Goal: Transaction & Acquisition: Book appointment/travel/reservation

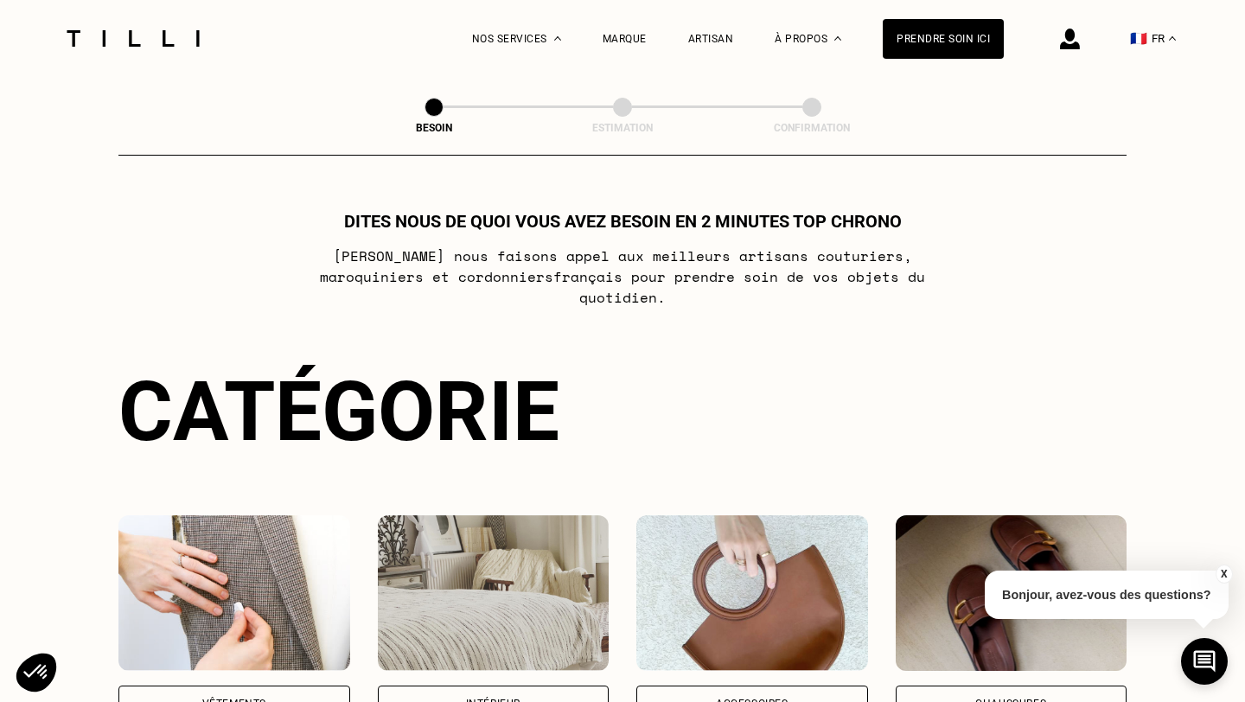
scroll to position [329, 0]
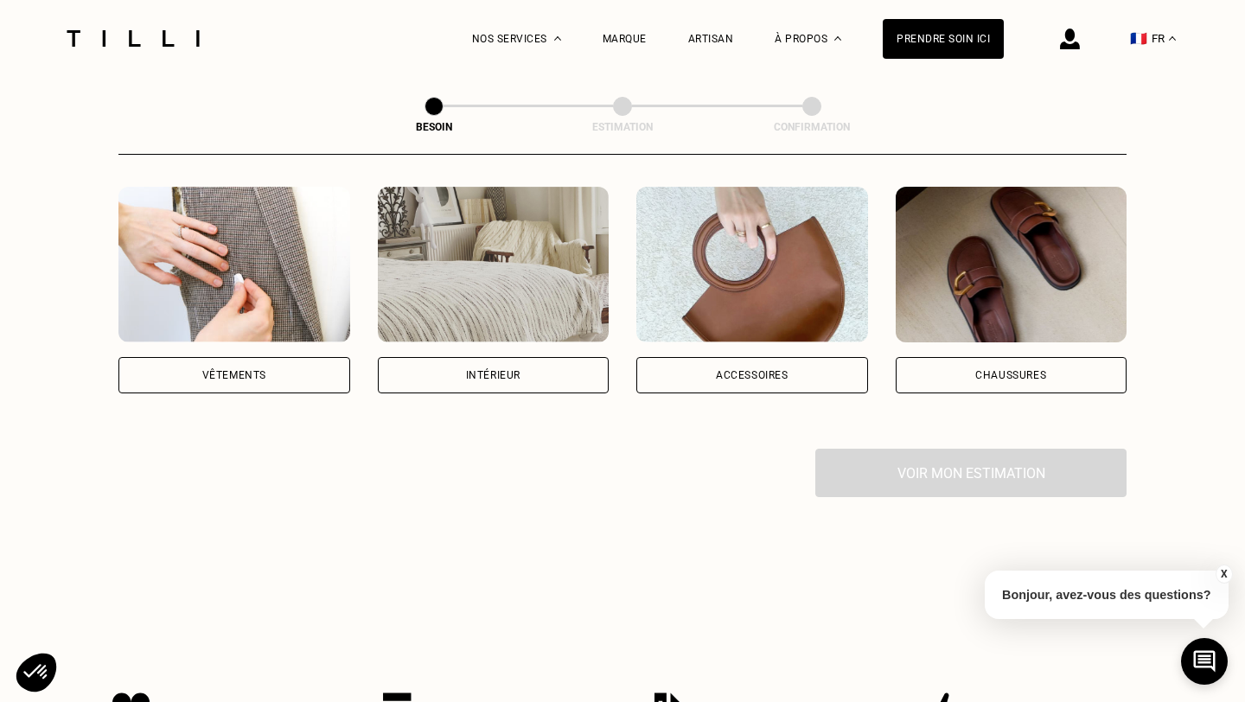
click at [283, 357] on div "Vêtements" at bounding box center [234, 375] width 232 height 36
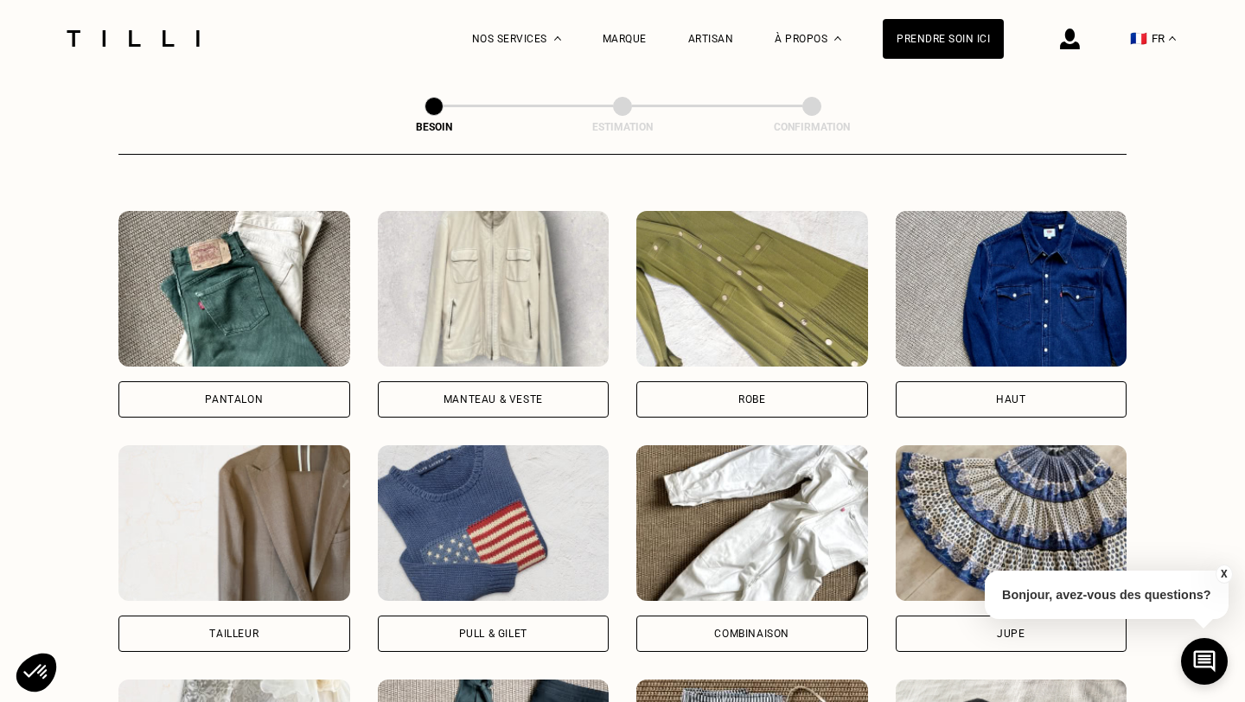
scroll to position [803, 0]
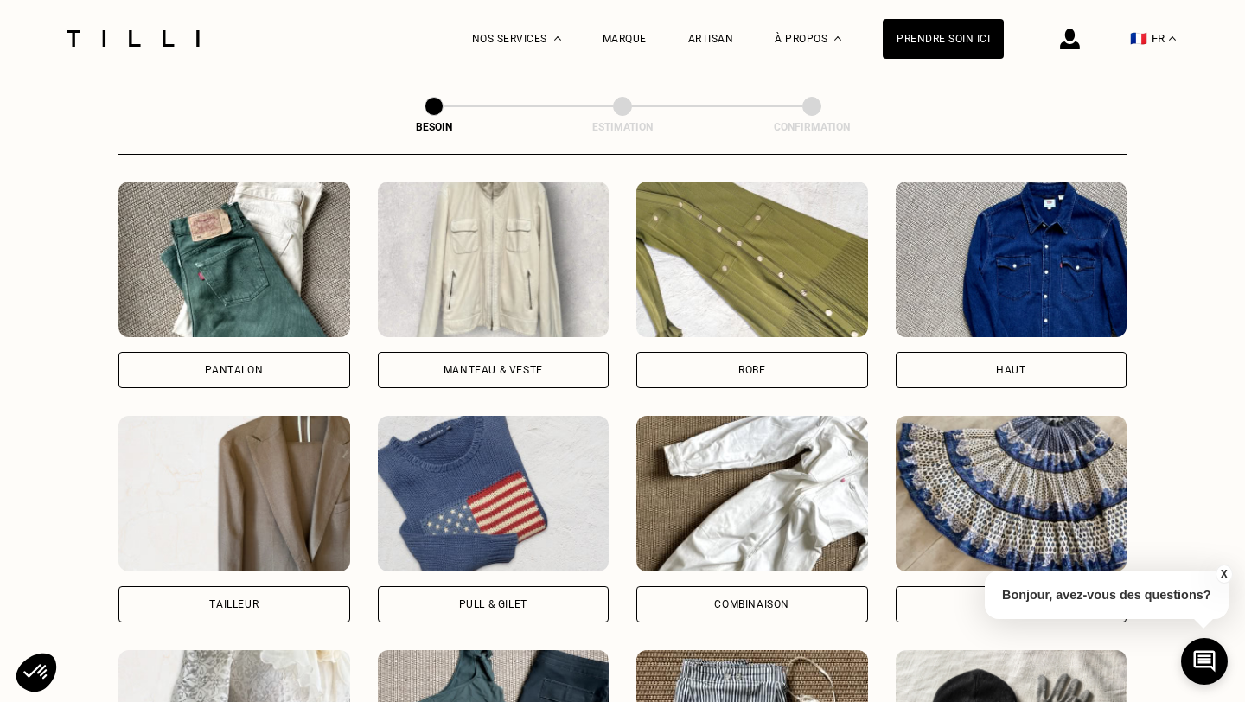
click at [746, 365] on div "Robe" at bounding box center [752, 370] width 27 height 10
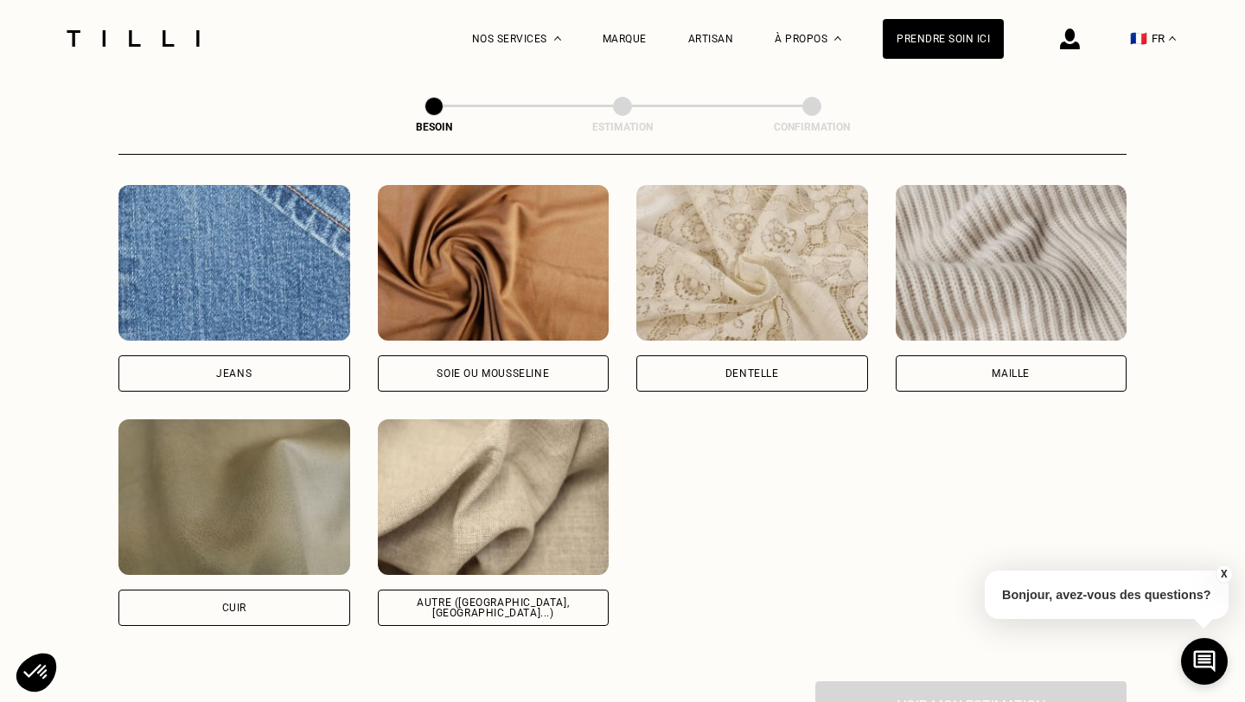
scroll to position [1849, 0]
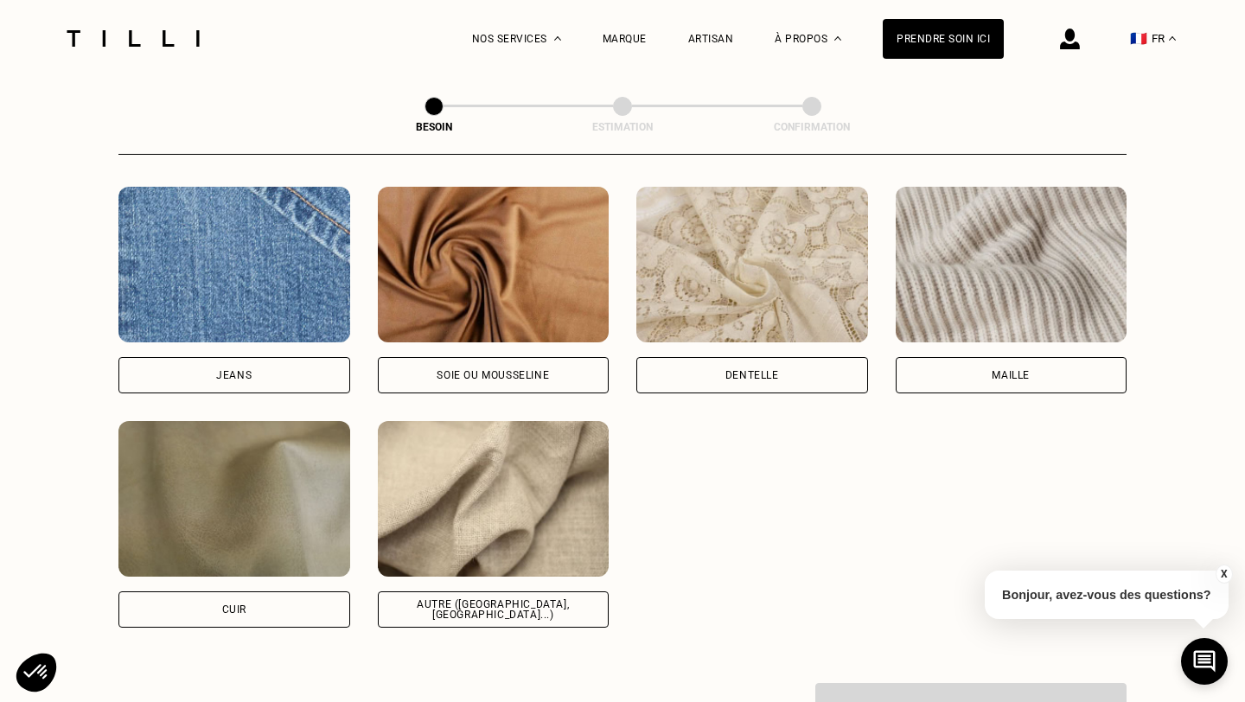
click at [528, 361] on div "Soie ou mousseline" at bounding box center [494, 375] width 232 height 36
select select "FR"
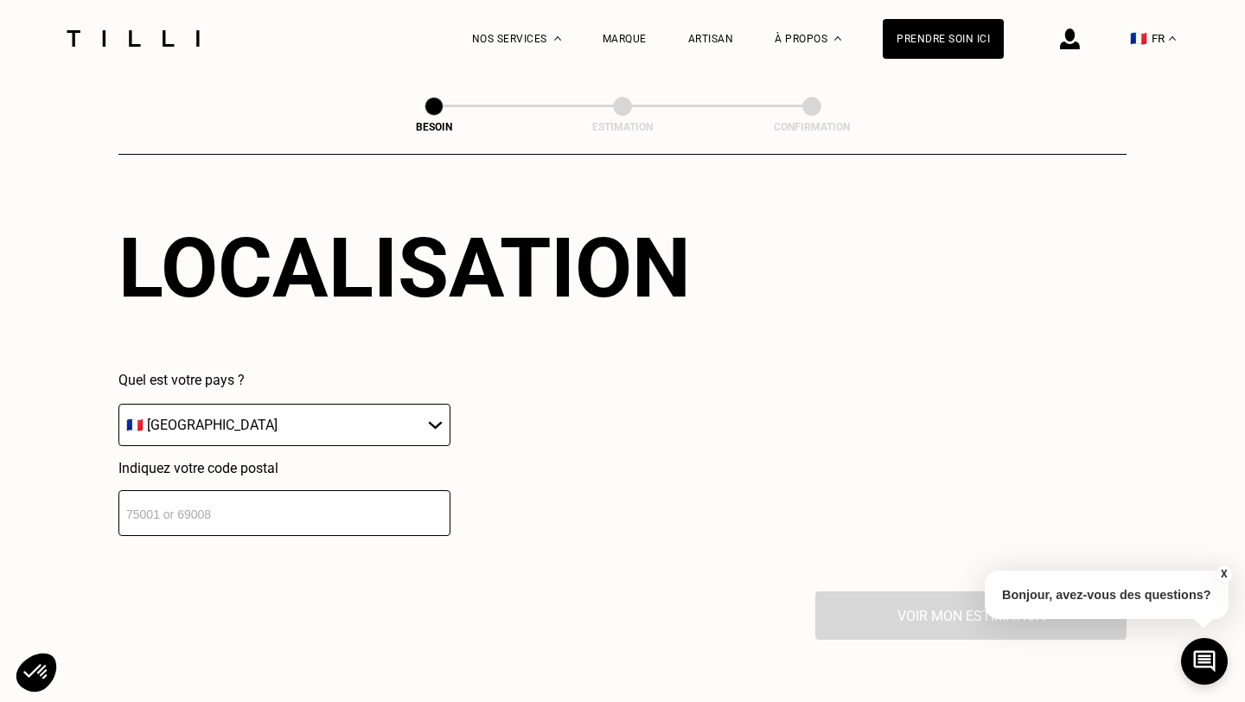
scroll to position [2470, 0]
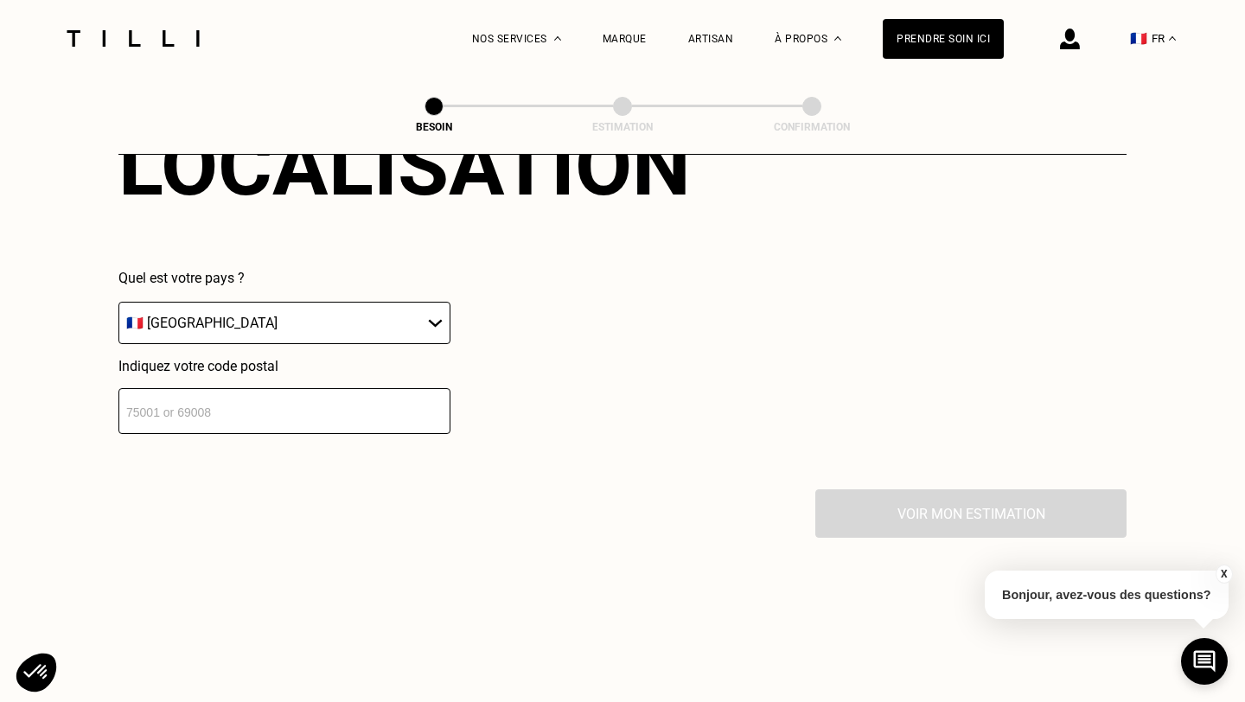
click at [339, 388] on input "number" at bounding box center [284, 411] width 332 height 46
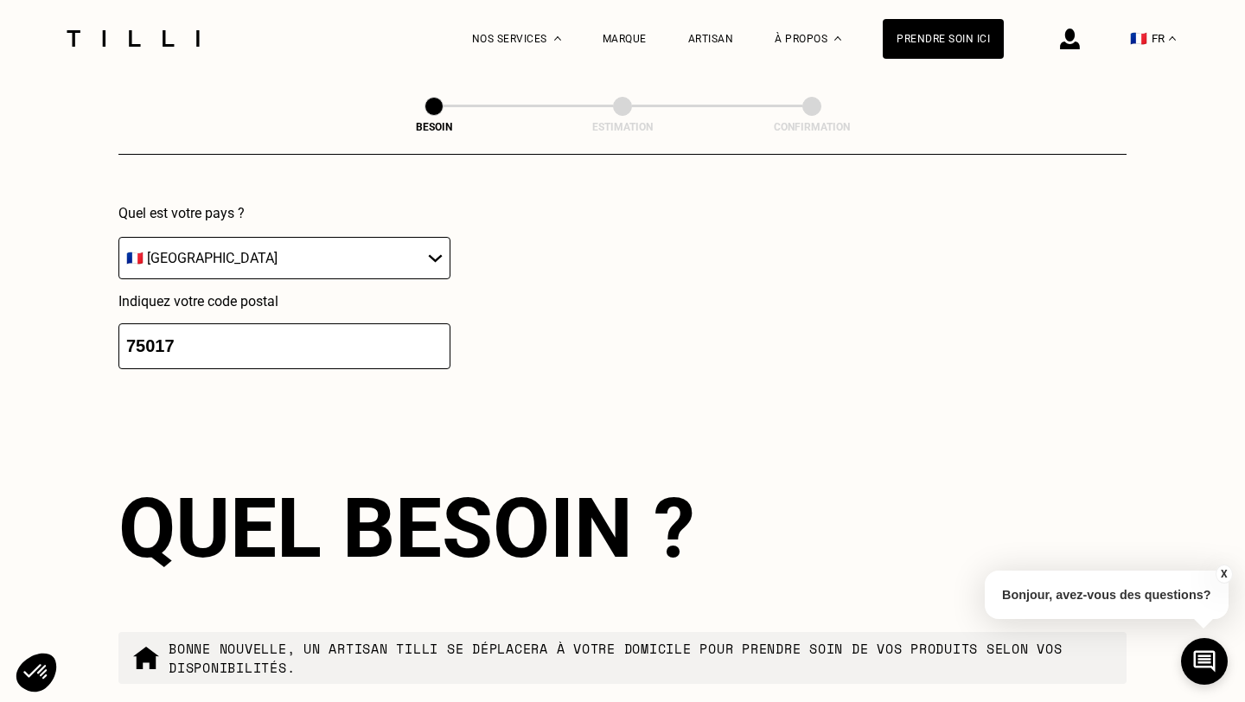
scroll to position [2745, 0]
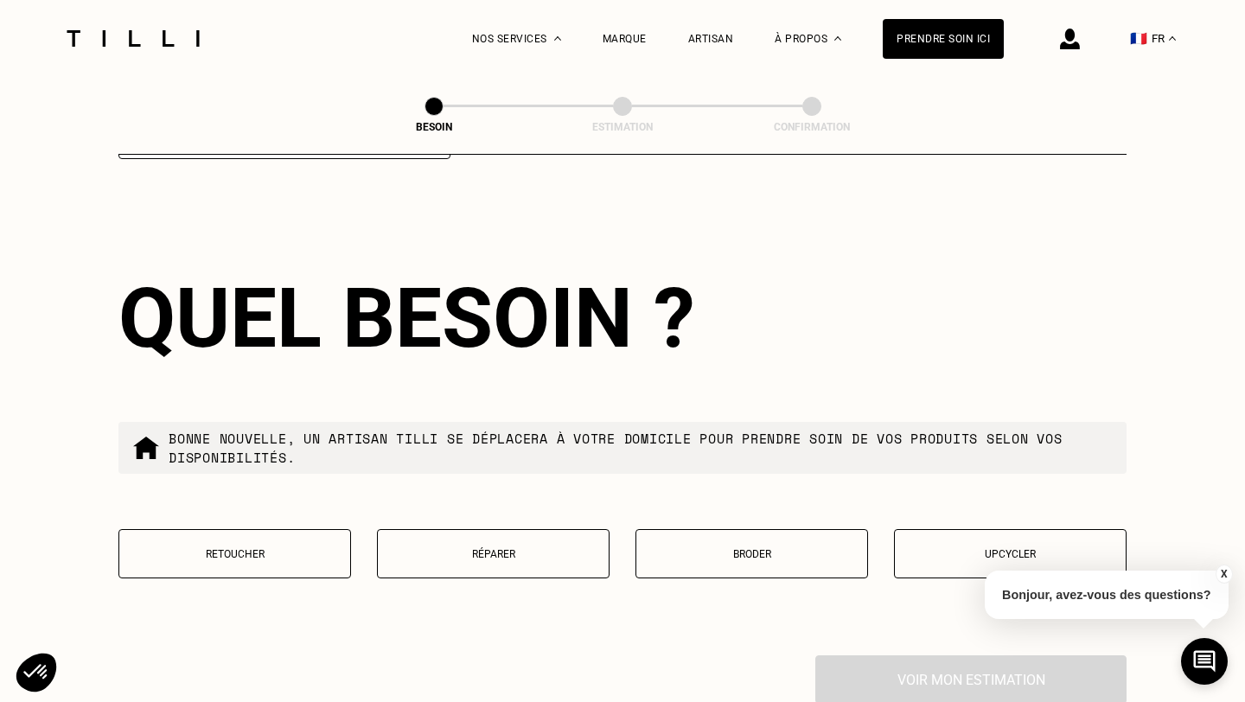
type input "75017"
click at [305, 548] on p "Retoucher" at bounding box center [235, 554] width 214 height 12
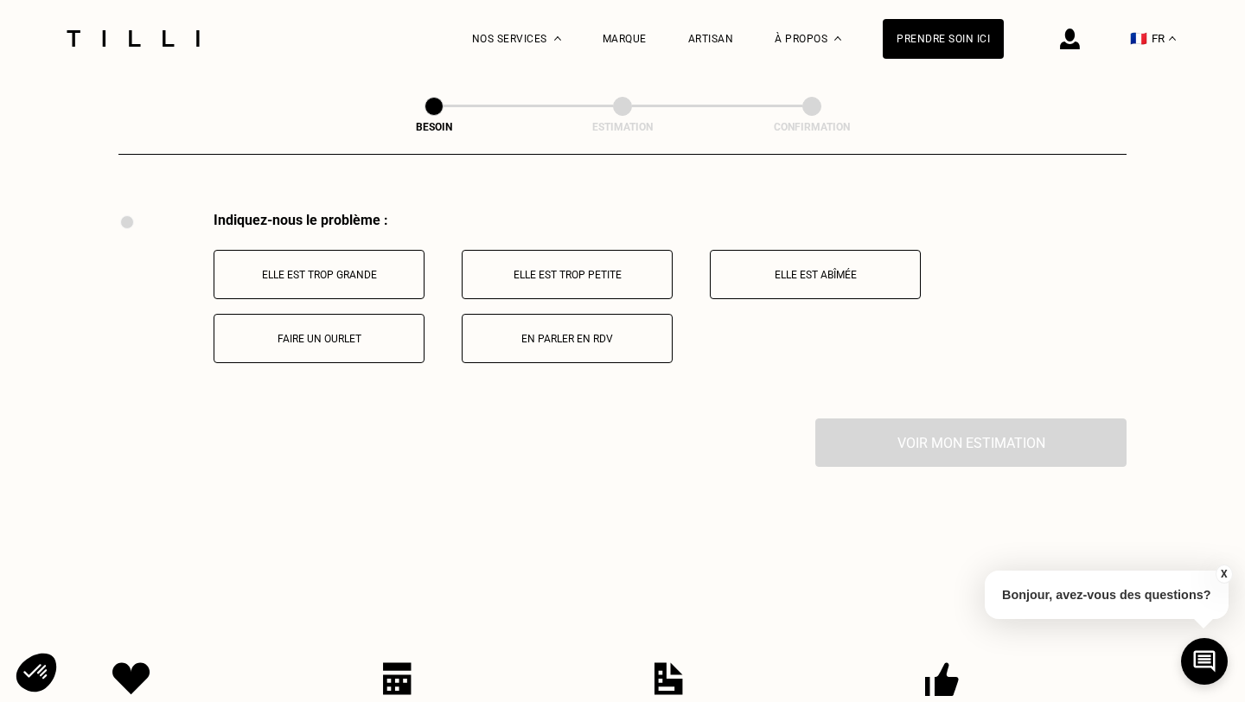
scroll to position [3202, 0]
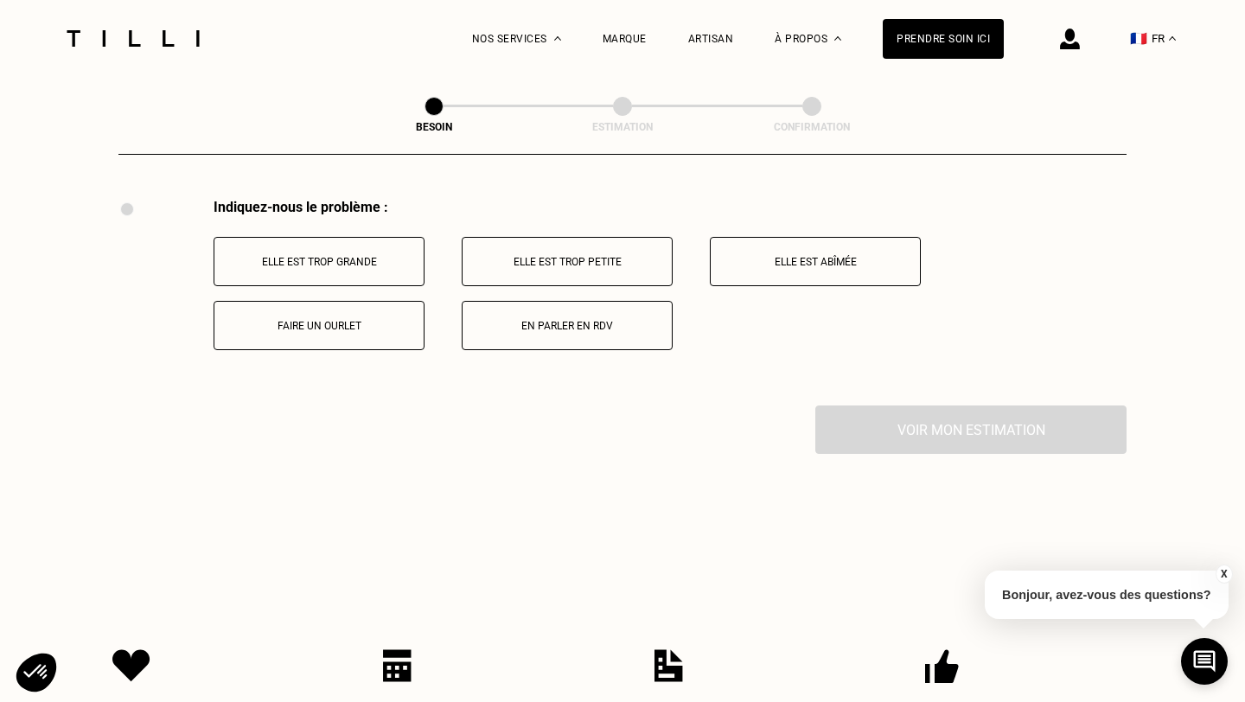
click at [397, 254] on button "Elle est trop grande" at bounding box center [319, 261] width 211 height 49
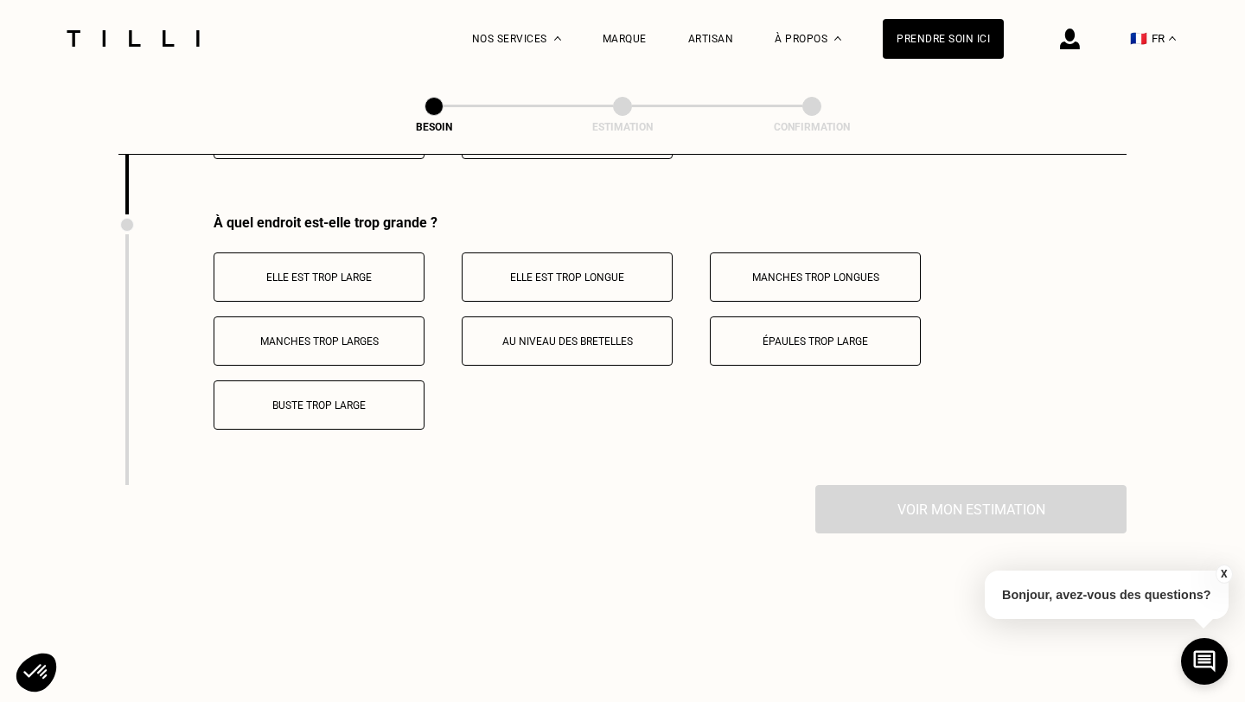
scroll to position [3377, 0]
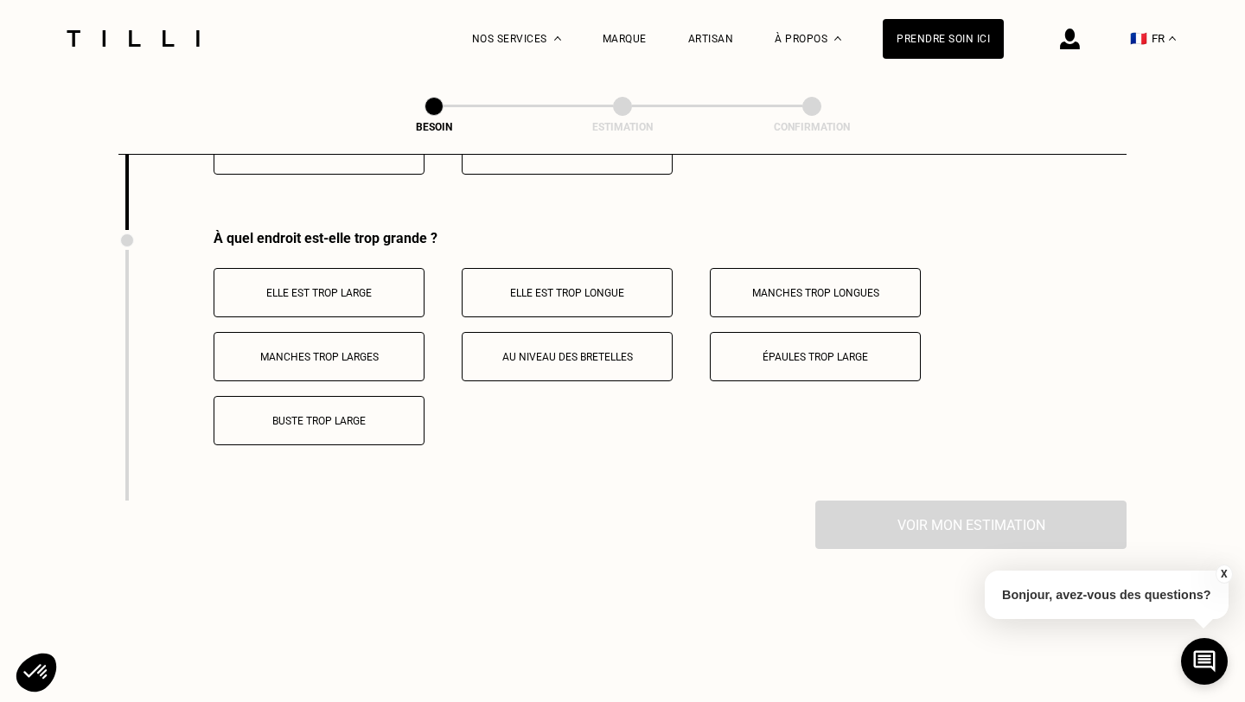
click at [541, 289] on button "Elle est trop longue" at bounding box center [567, 292] width 211 height 49
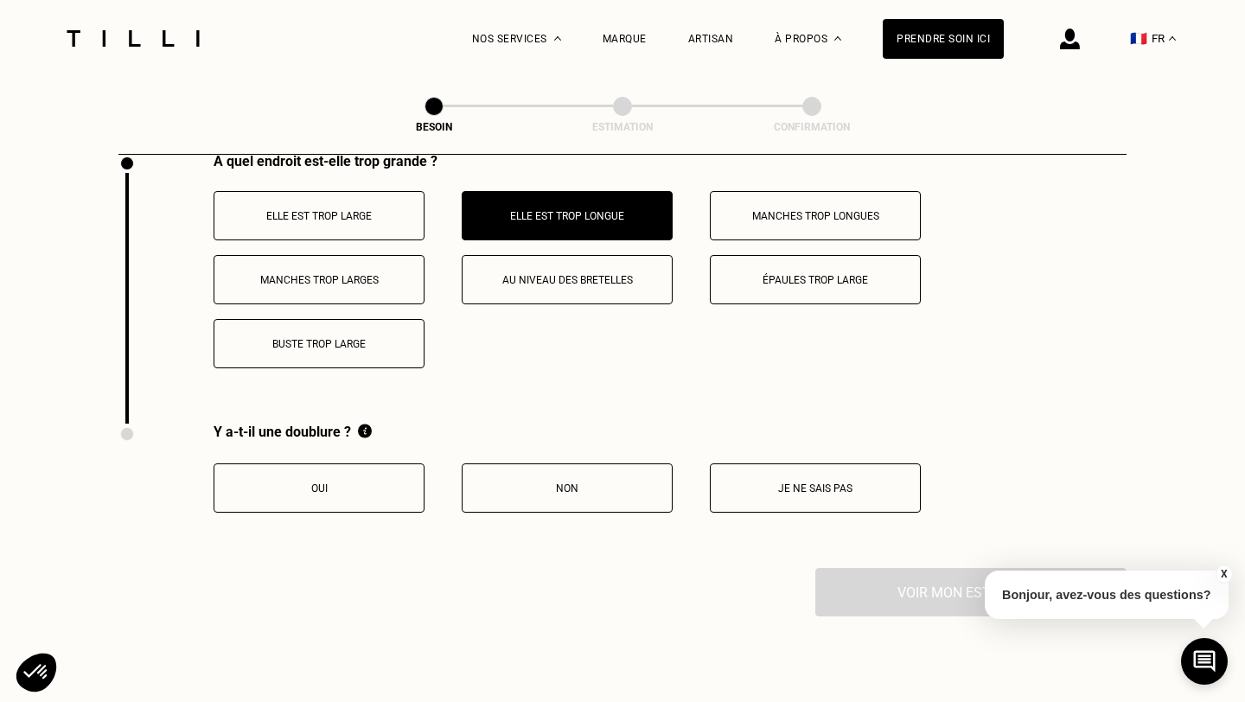
scroll to position [3456, 0]
click at [374, 479] on button "Oui" at bounding box center [319, 486] width 211 height 49
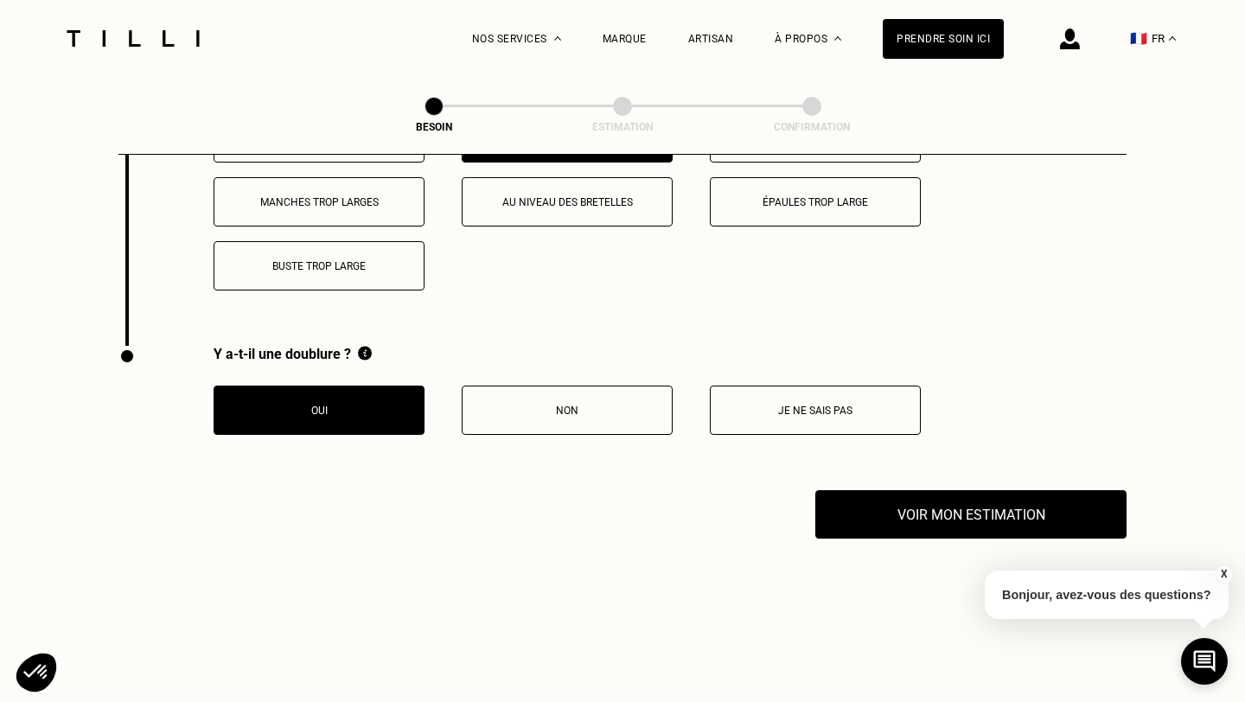
scroll to position [3554, 0]
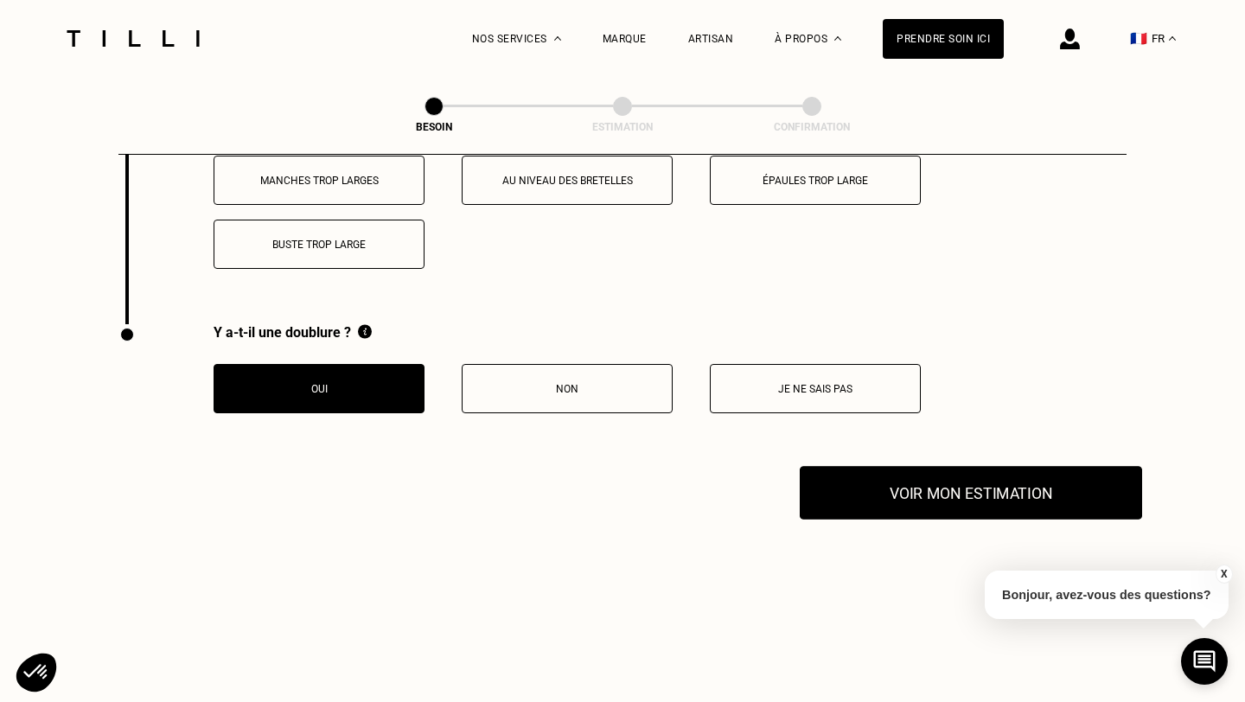
click at [859, 466] on button "Voir mon estimation" at bounding box center [971, 493] width 342 height 54
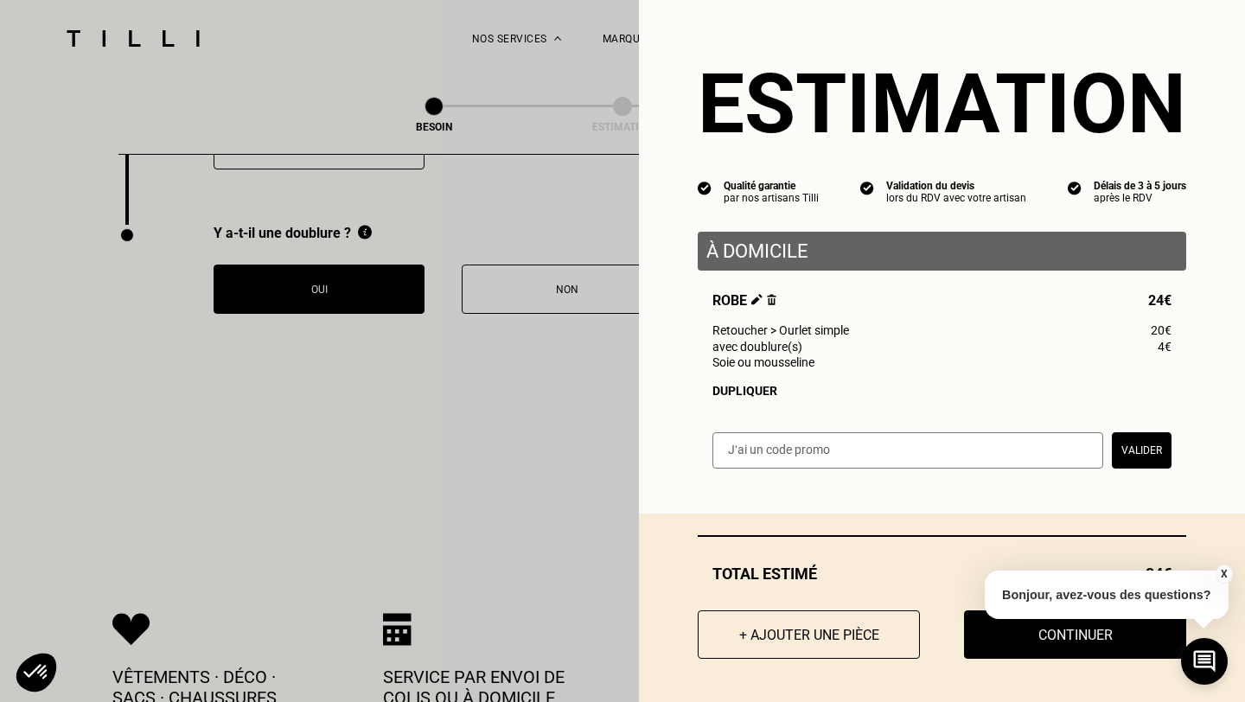
scroll to position [3654, 0]
click at [1226, 573] on button "X" at bounding box center [1223, 574] width 17 height 19
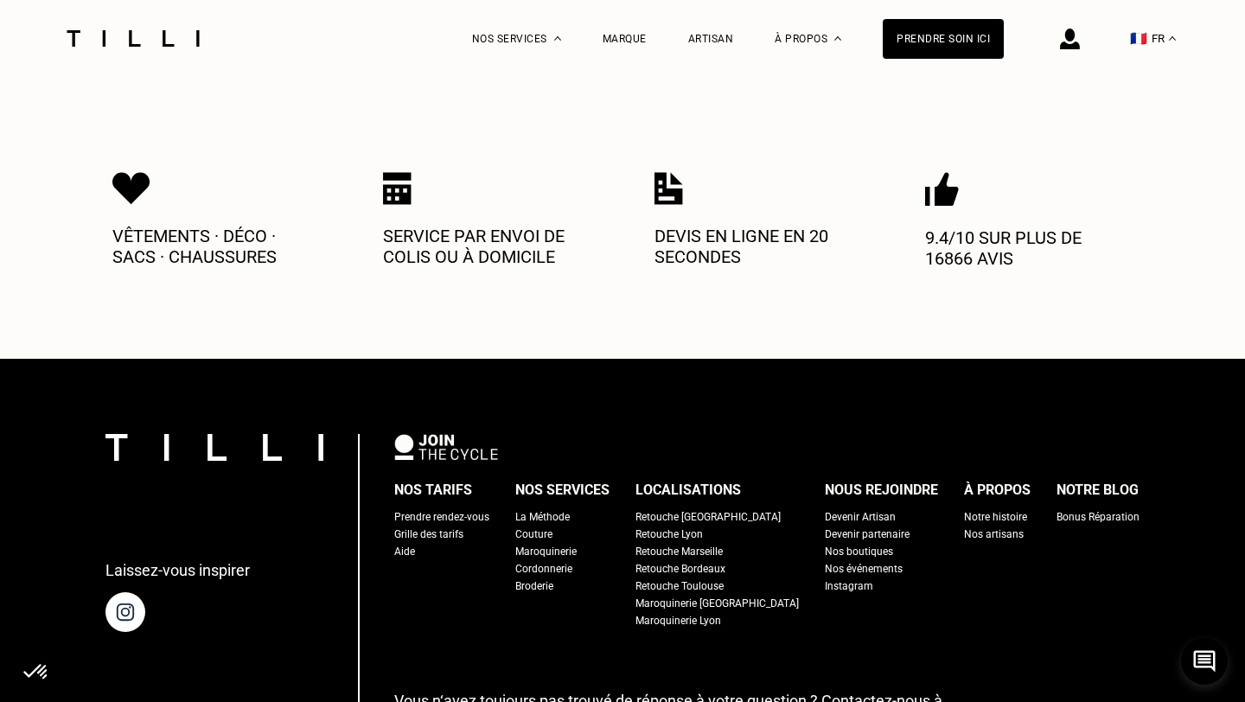
scroll to position [4120, 0]
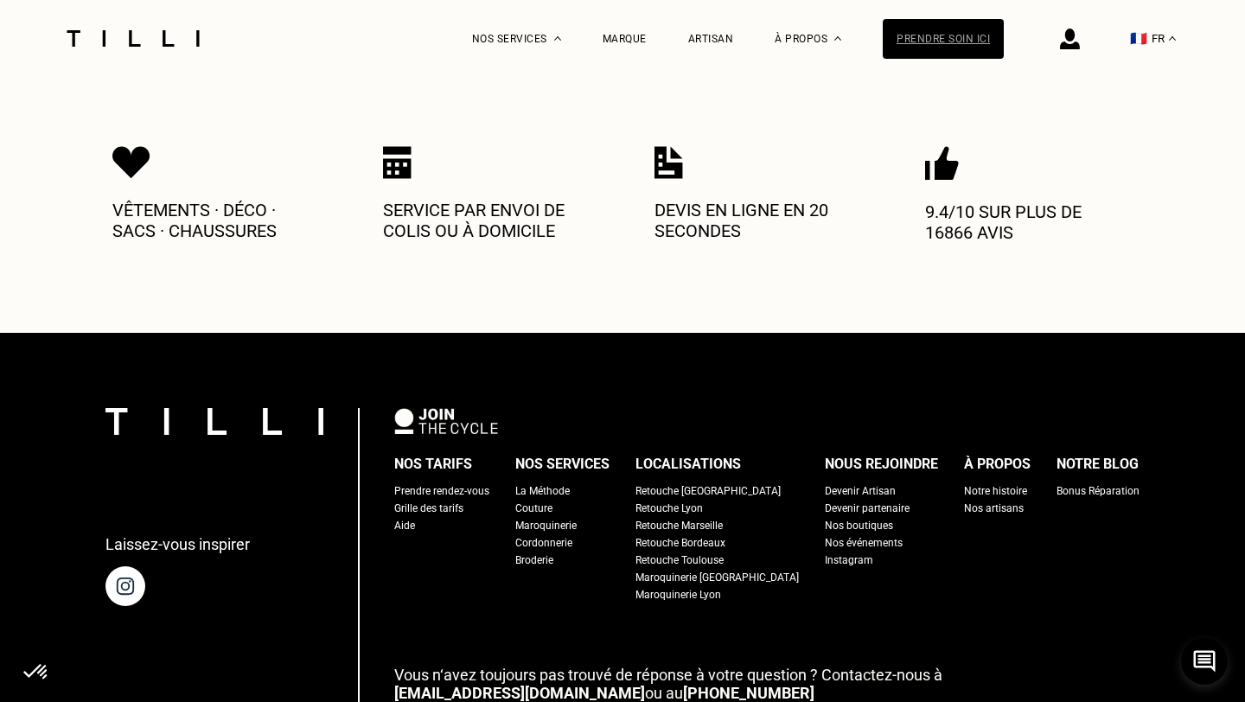
click at [938, 41] on div "Prendre soin ici" at bounding box center [943, 39] width 121 height 40
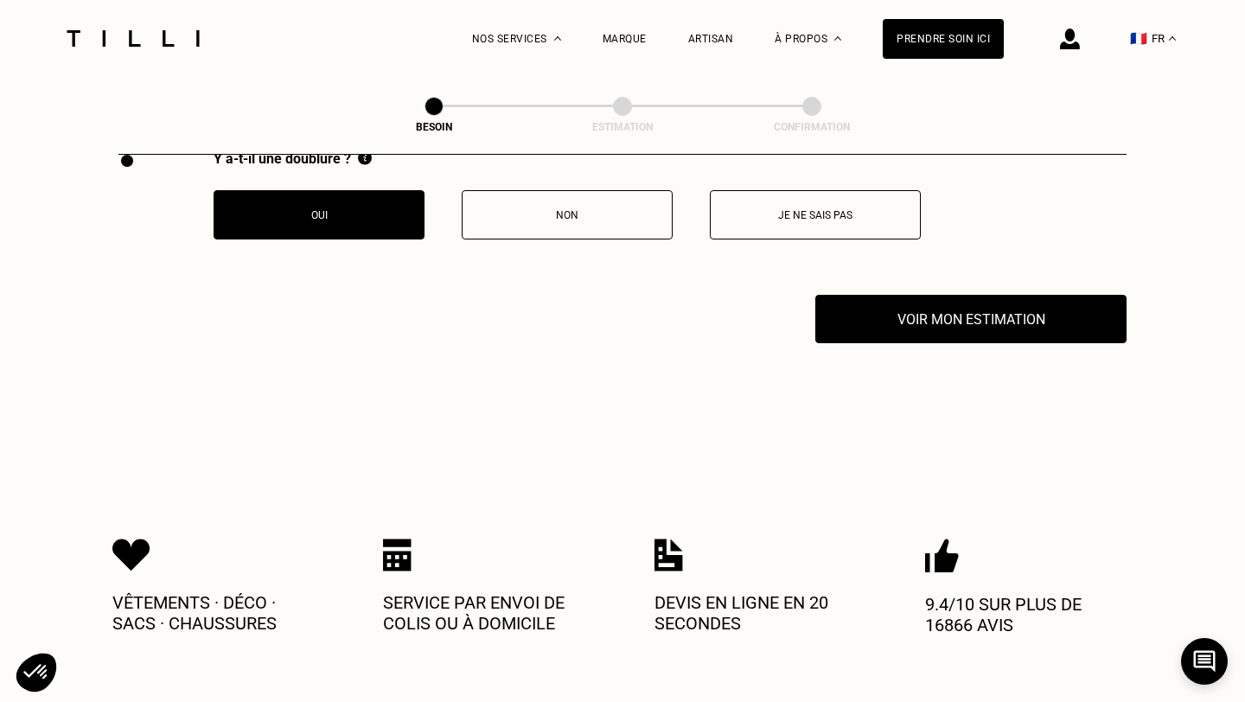
scroll to position [3703, 0]
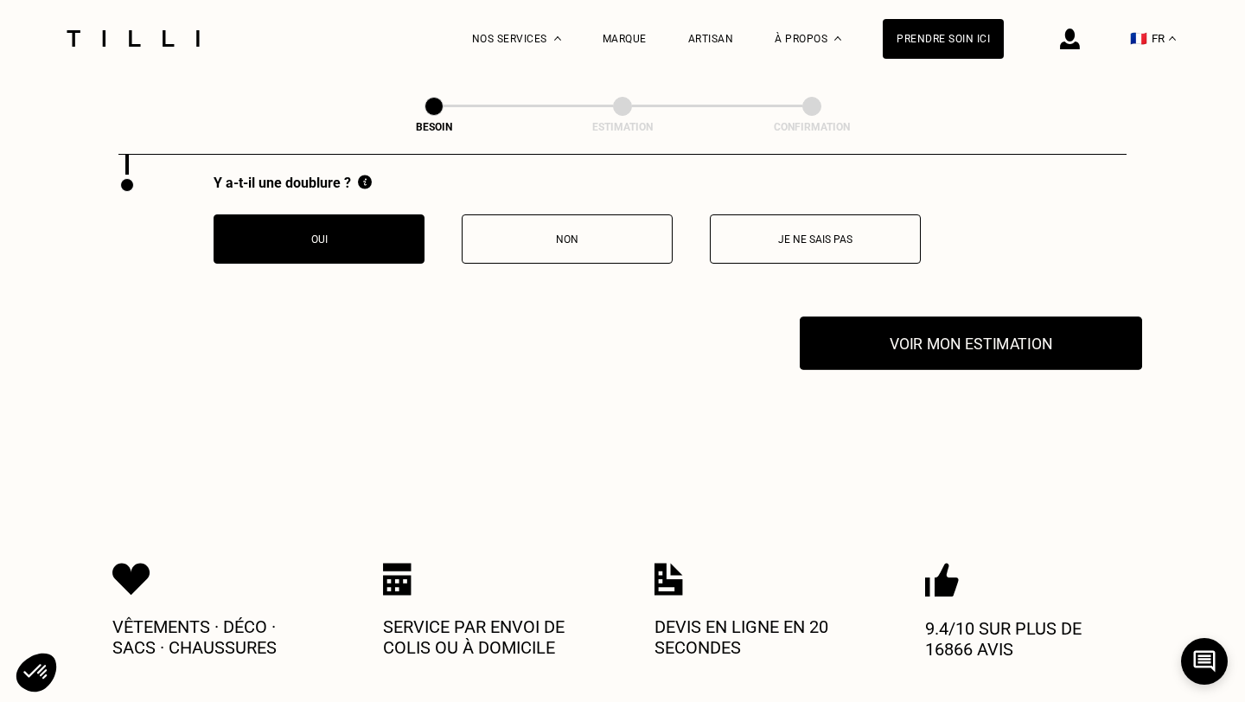
click at [920, 330] on button "Voir mon estimation" at bounding box center [971, 344] width 342 height 54
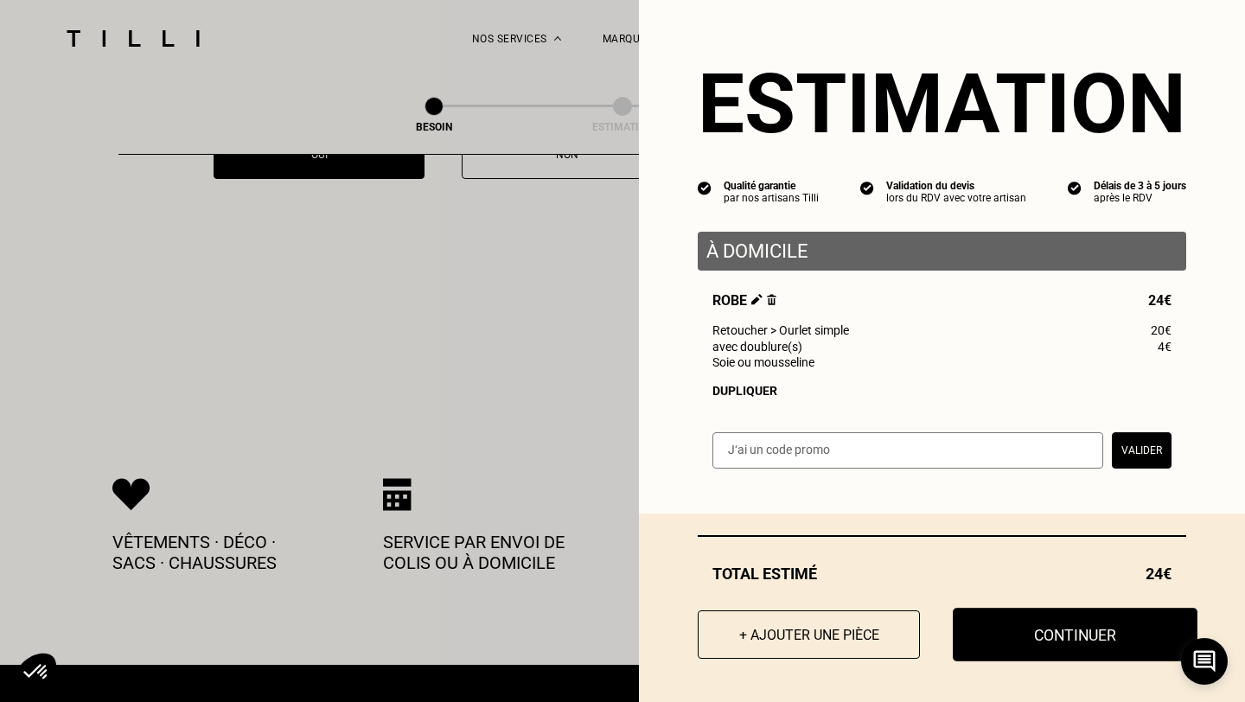
click at [1009, 630] on button "Continuer" at bounding box center [1075, 635] width 245 height 54
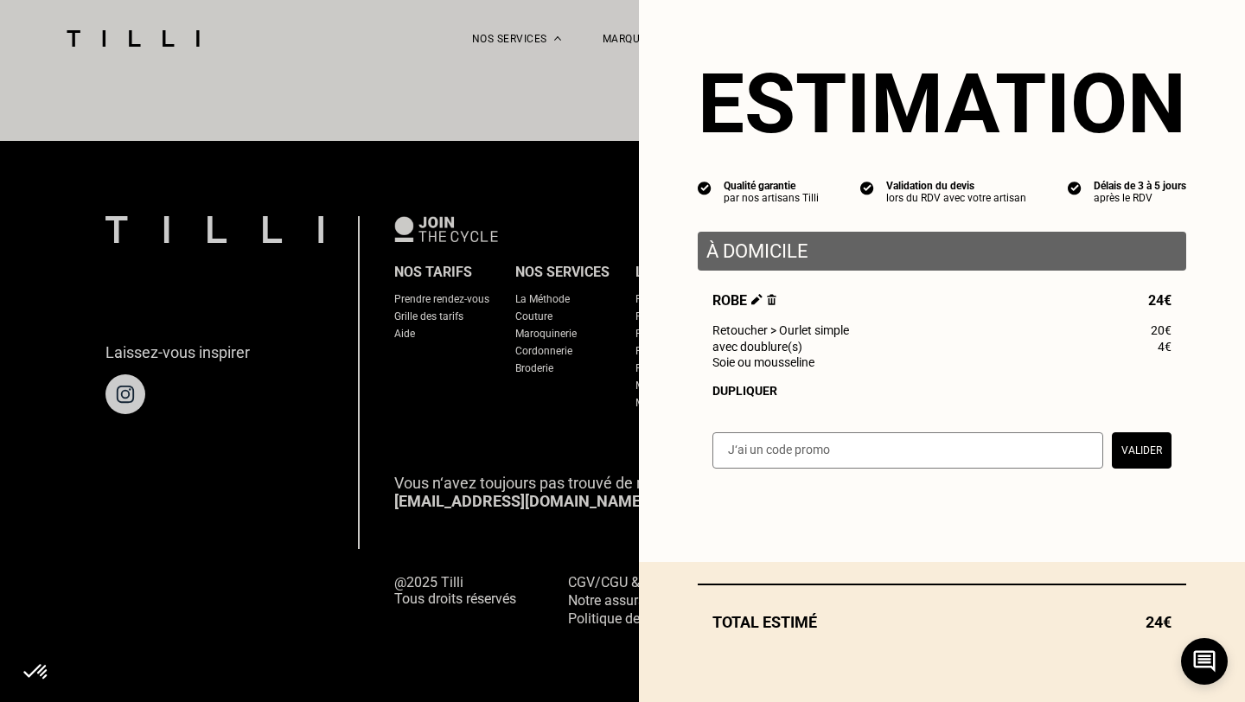
scroll to position [1046, 0]
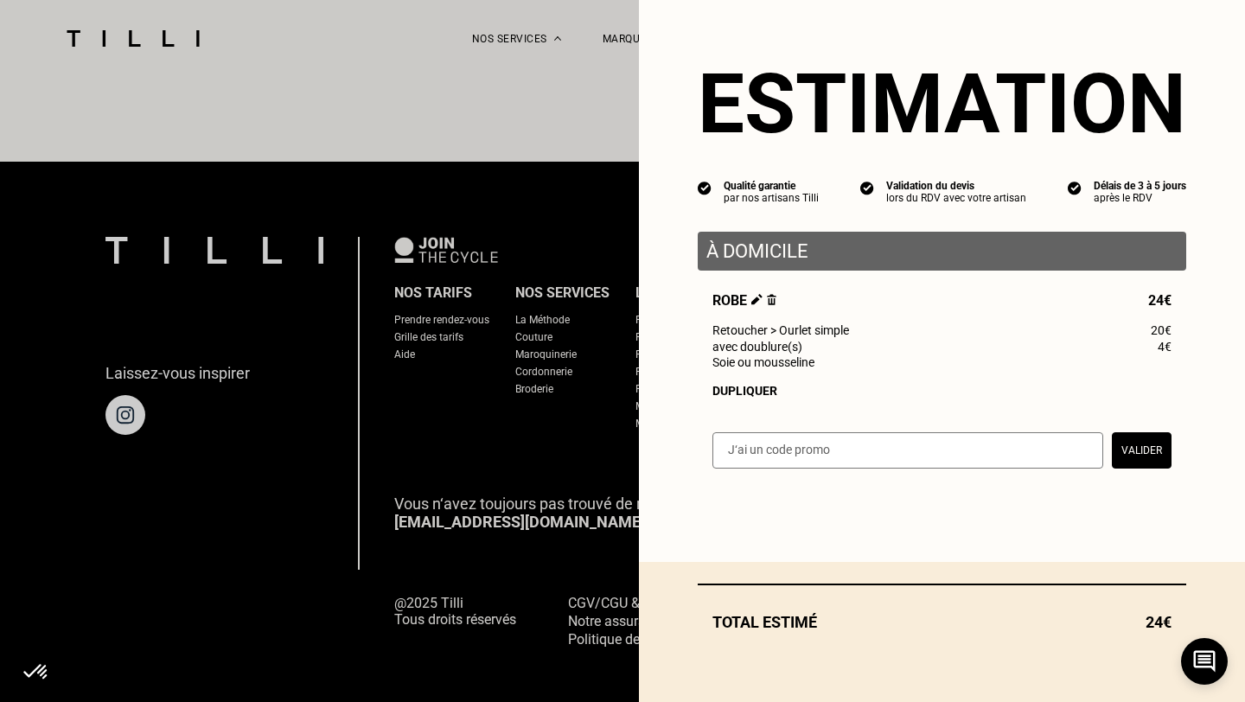
select select "FR"
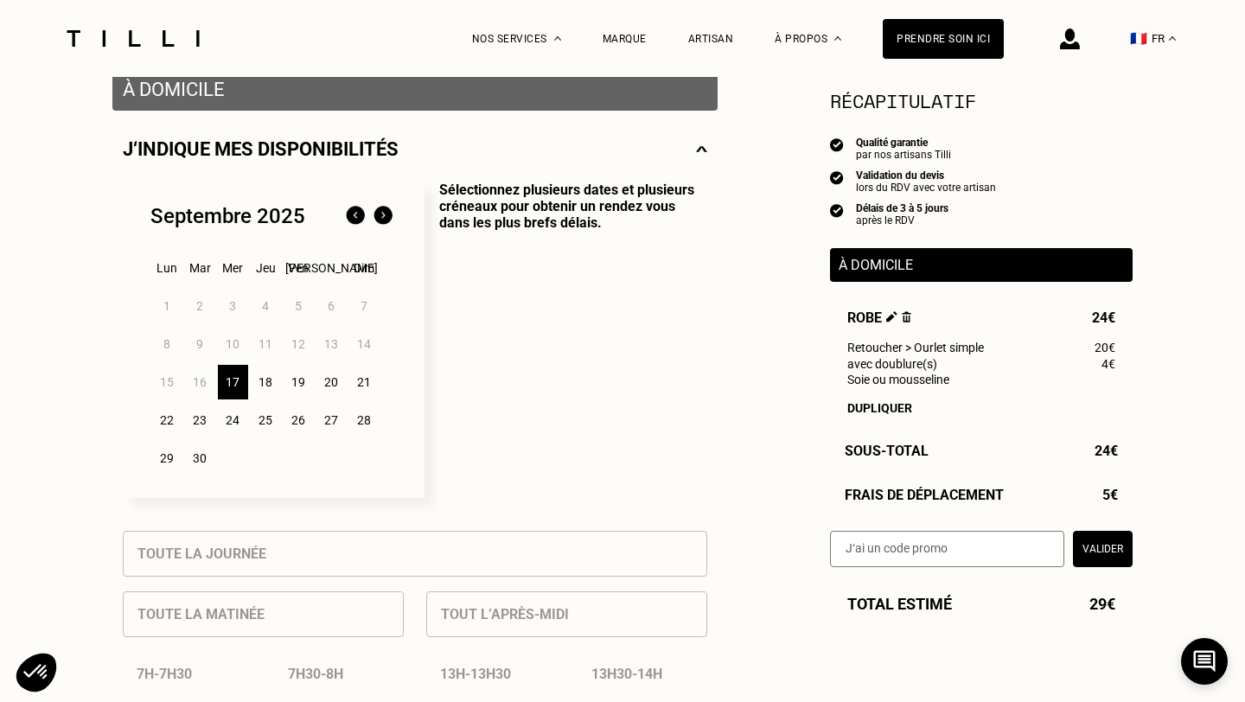
scroll to position [331, 0]
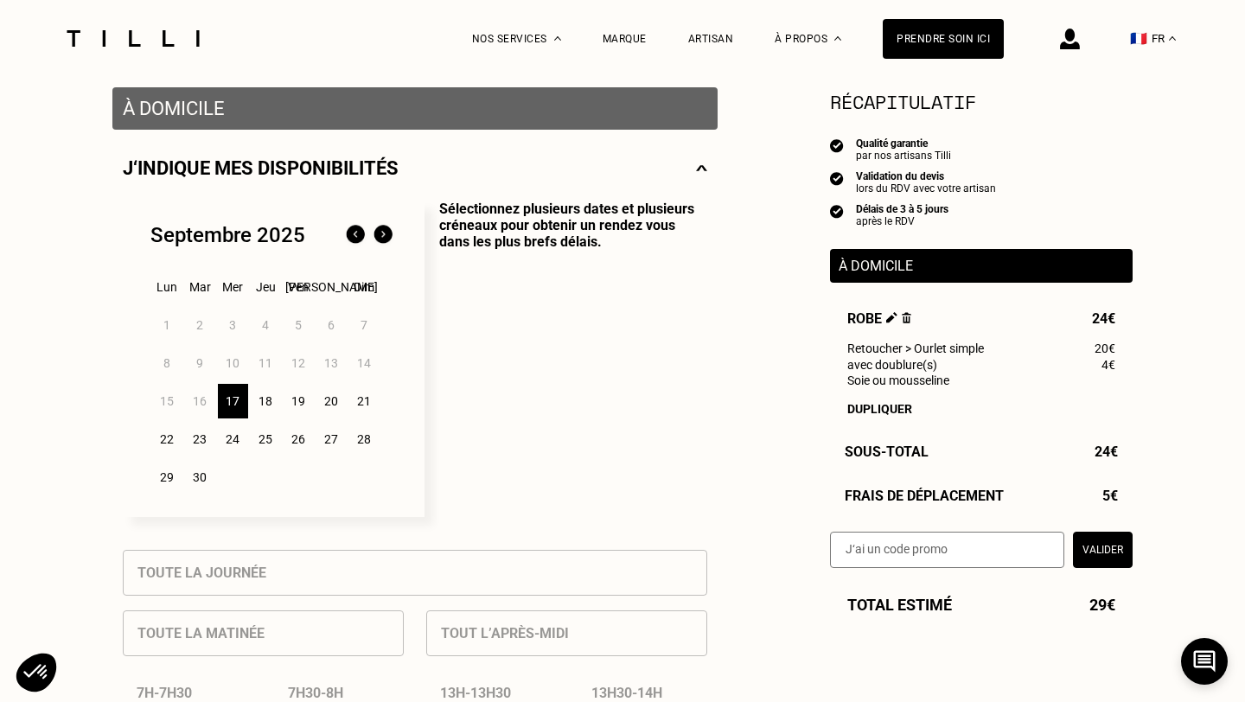
click at [230, 406] on div "17" at bounding box center [233, 401] width 30 height 35
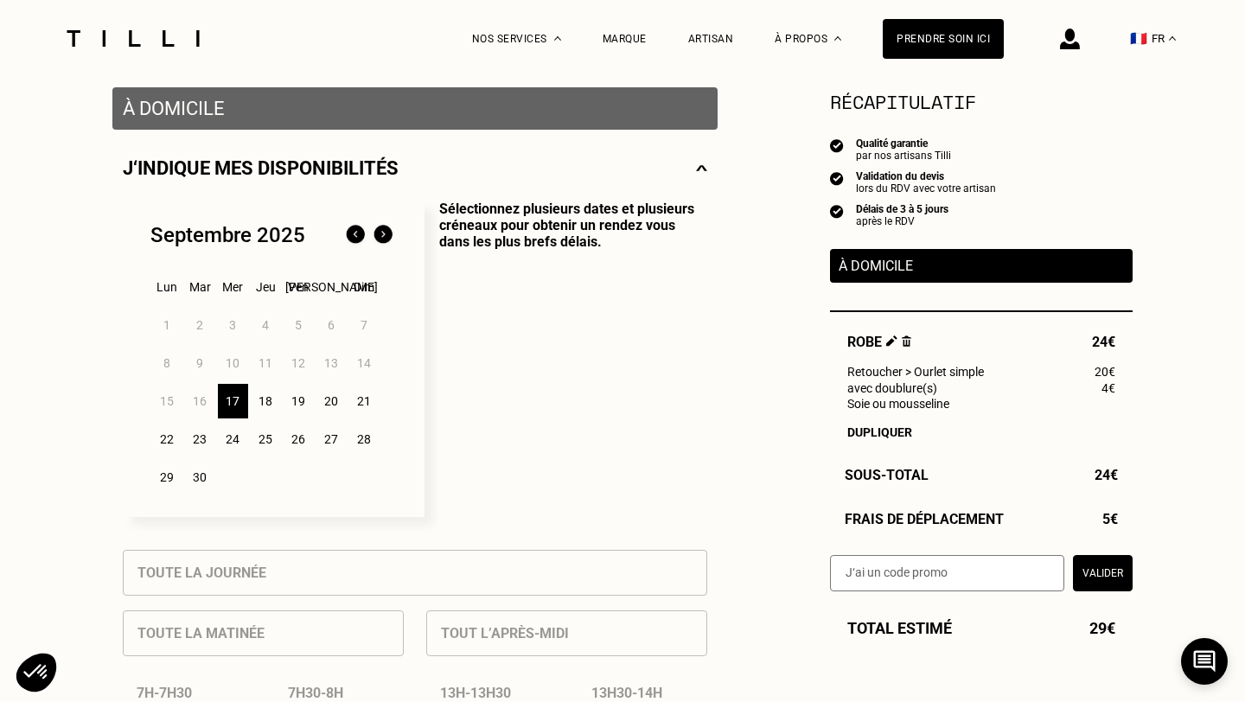
click at [264, 399] on div "18" at bounding box center [266, 401] width 30 height 35
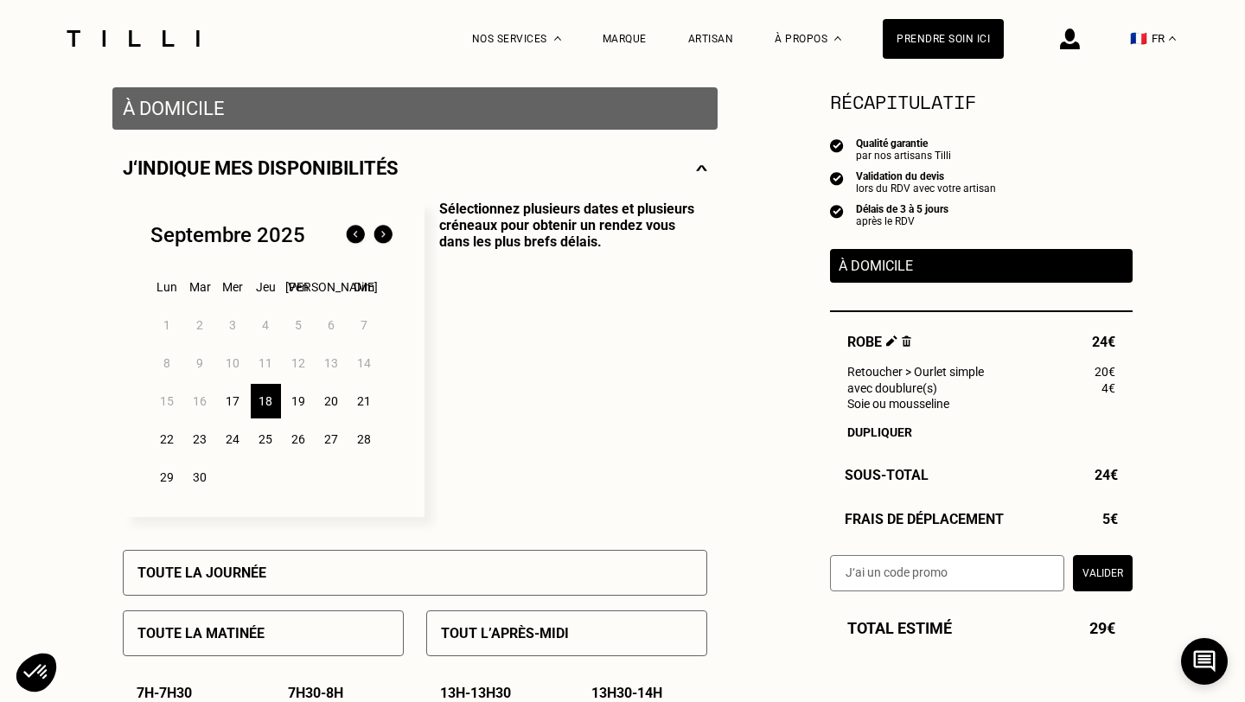
click at [299, 404] on div "19" at bounding box center [299, 401] width 30 height 35
click at [270, 404] on div "18" at bounding box center [266, 401] width 30 height 35
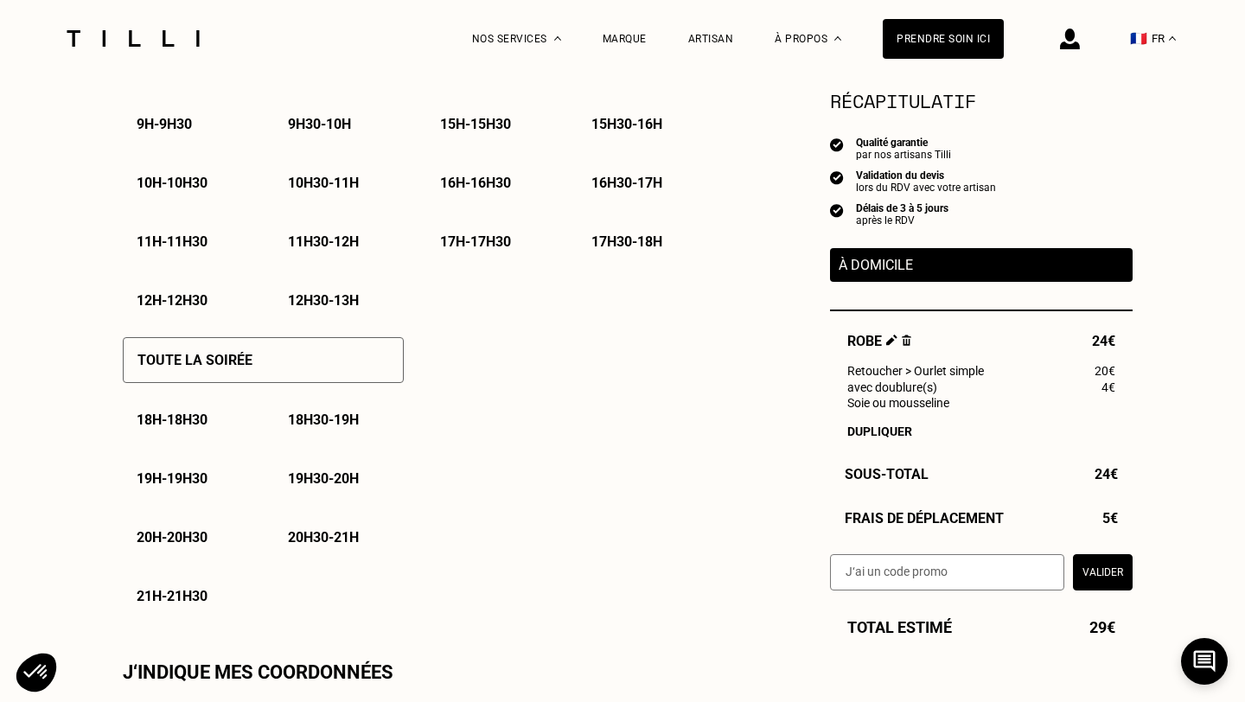
scroll to position [1019, 0]
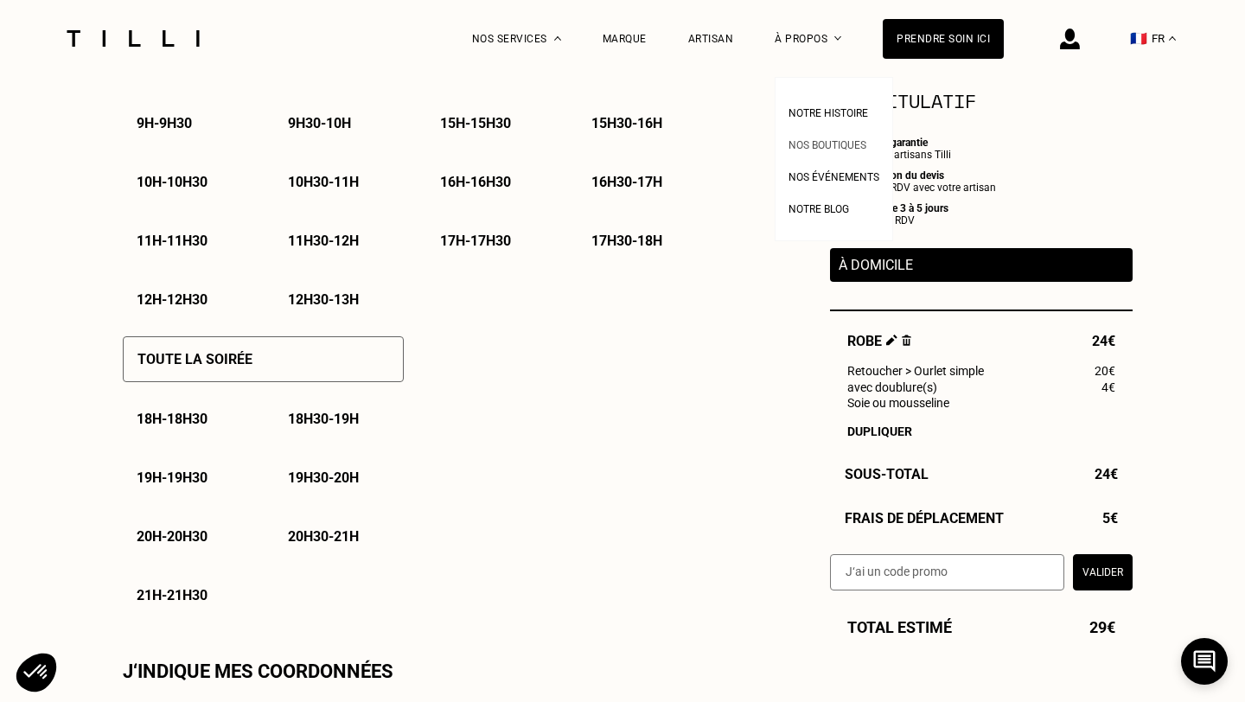
click at [816, 143] on span "Nos boutiques" at bounding box center [828, 145] width 78 height 12
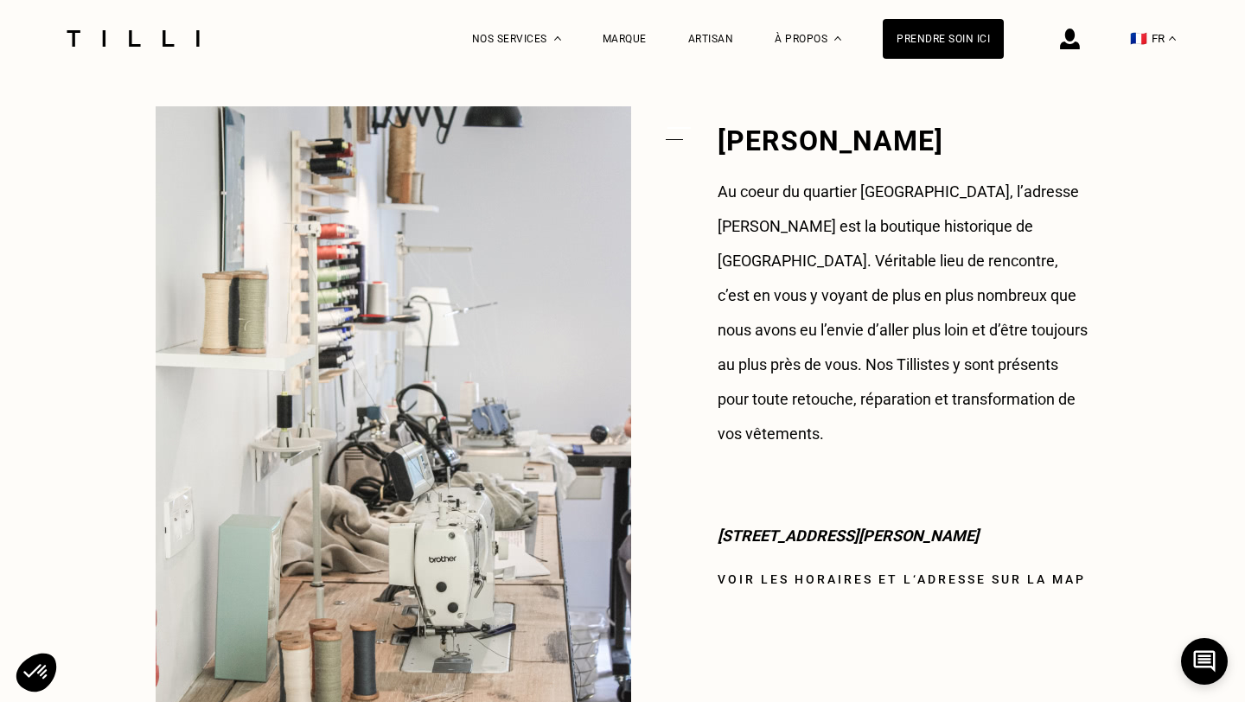
scroll to position [1327, 0]
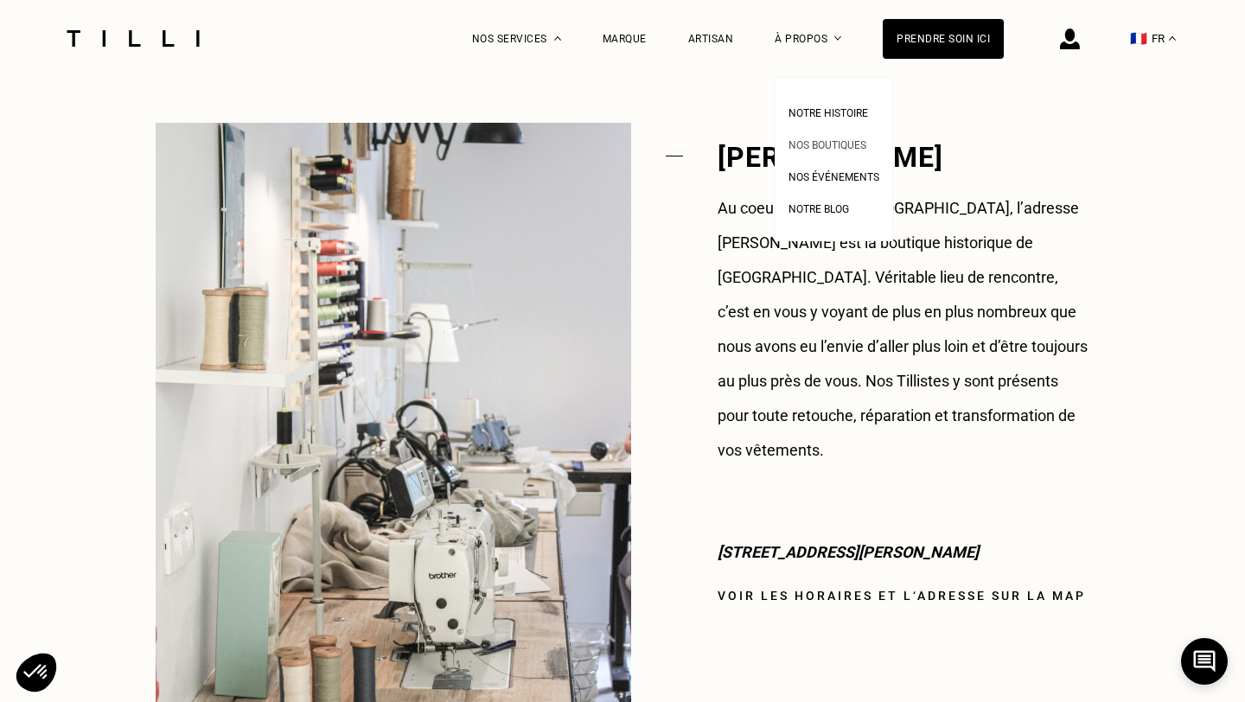
click at [815, 144] on span "Nos boutiques" at bounding box center [828, 145] width 78 height 12
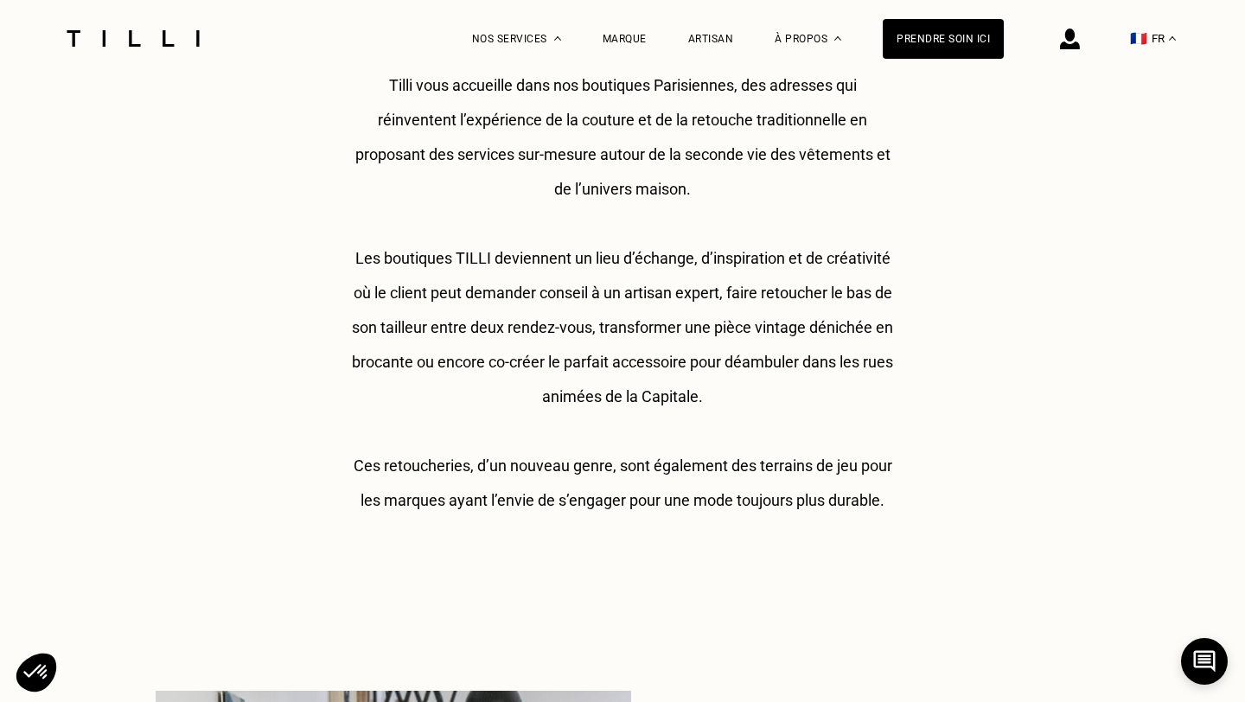
scroll to position [0, 0]
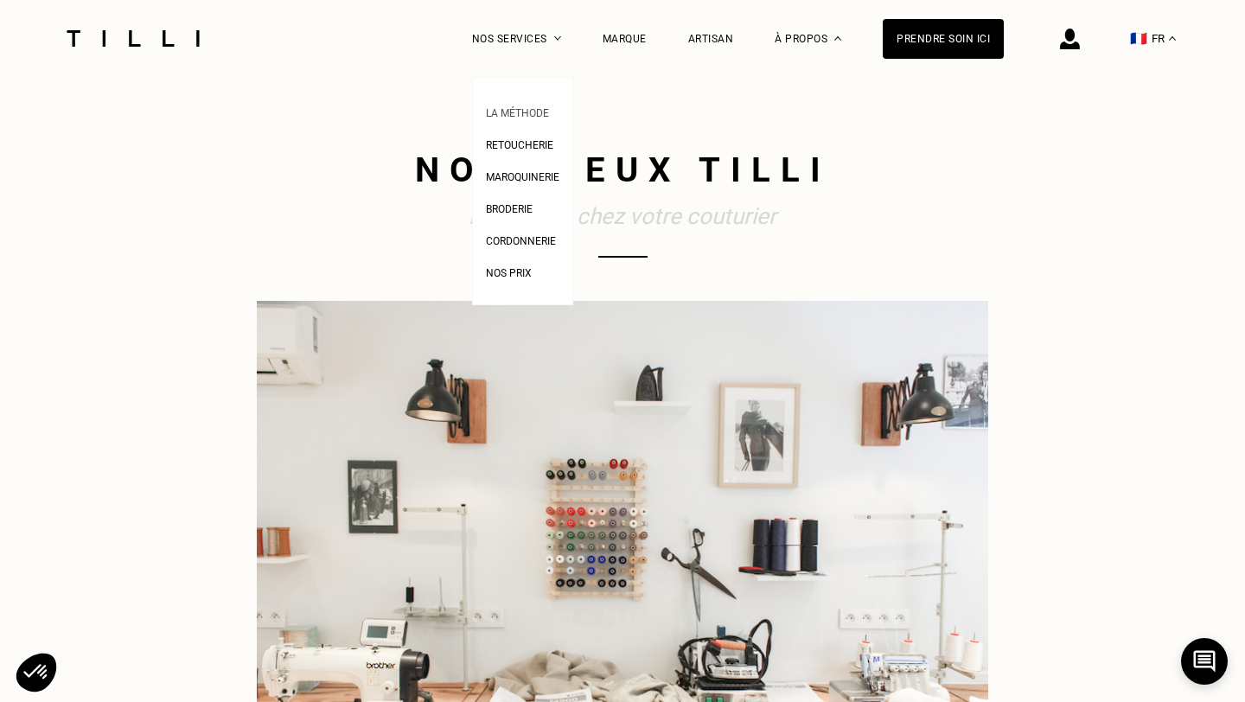
click at [532, 116] on span "La Méthode" at bounding box center [517, 113] width 63 height 12
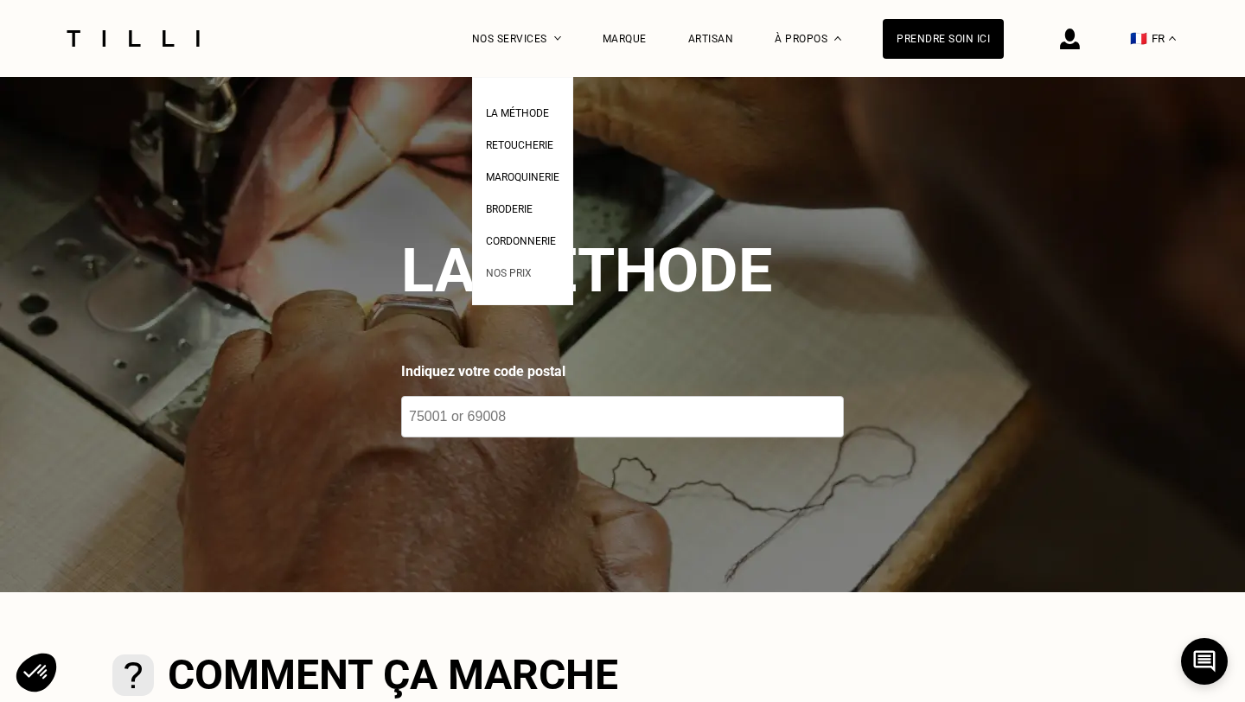
click at [522, 267] on span "Nos prix" at bounding box center [509, 273] width 46 height 12
select select "FR"
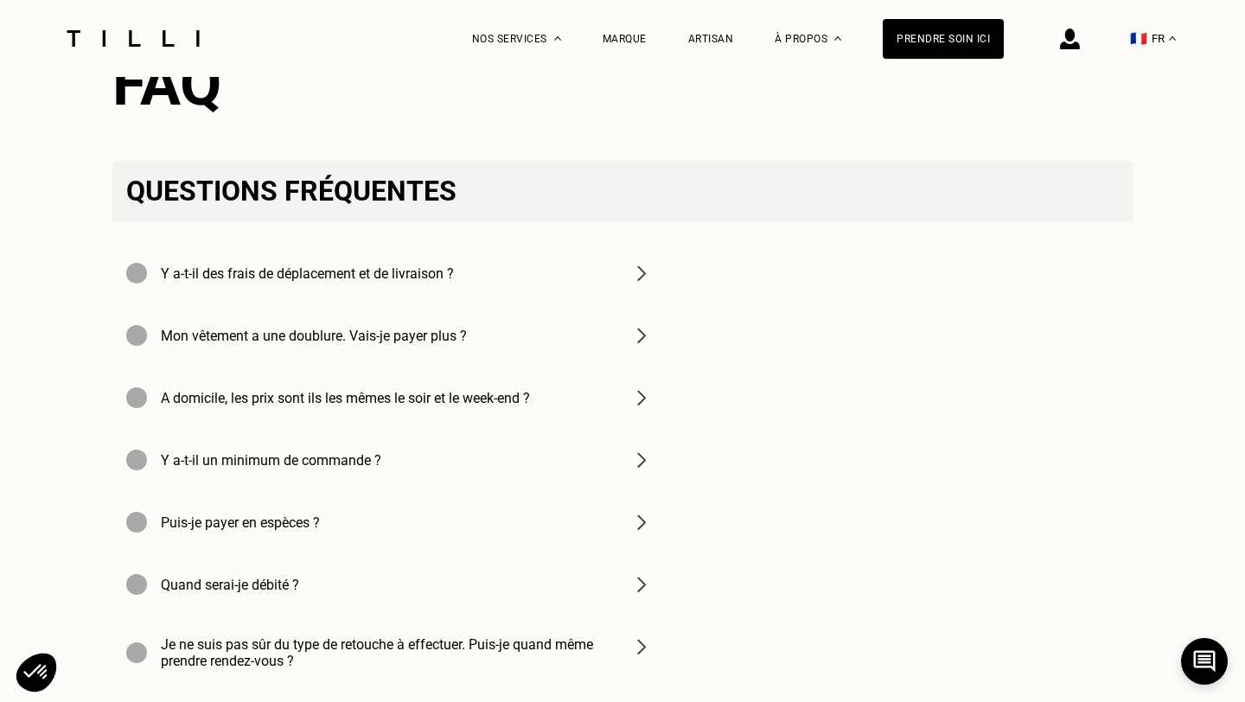
scroll to position [2356, 0]
click at [475, 270] on div "Y a-t-il des frais de déplacement et de livraison ?" at bounding box center [389, 272] width 554 height 62
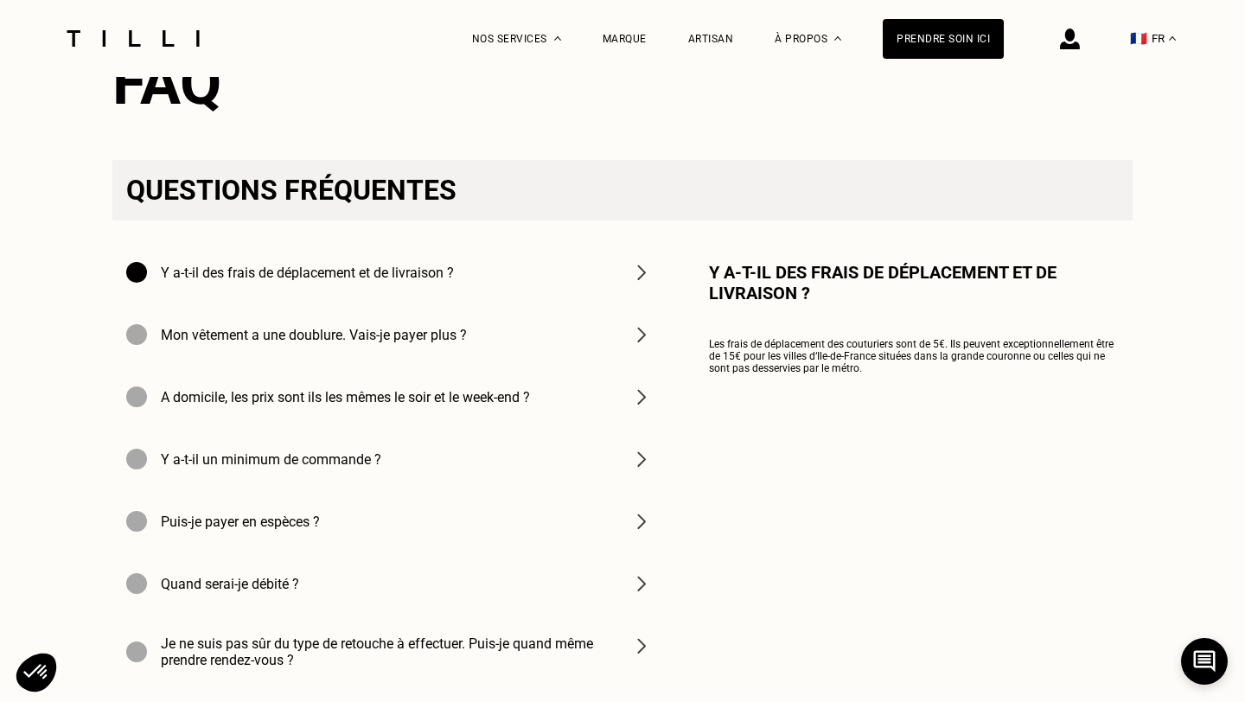
click at [473, 348] on div "Mon vêtement a une doublure. Vais-je payer plus ?" at bounding box center [389, 335] width 554 height 62
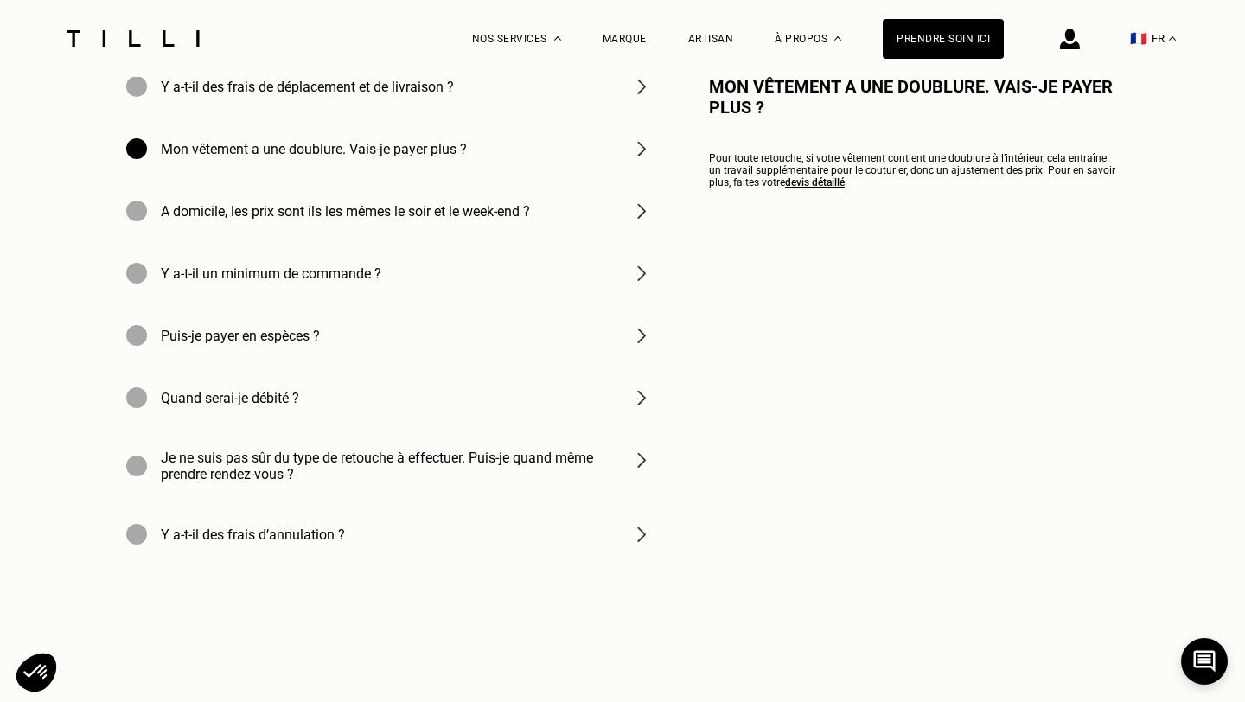
scroll to position [2544, 0]
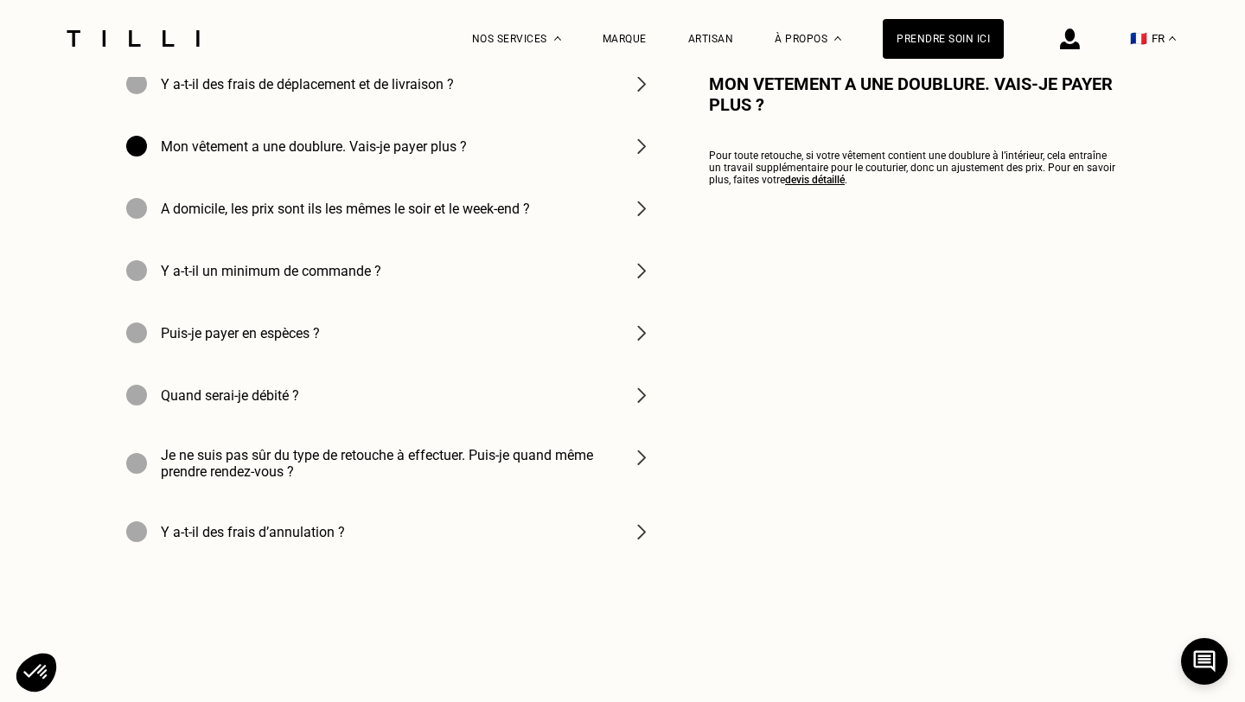
click at [410, 478] on h4 "Je ne suis pas sûr du type de retouche à effectuer. Puis-je quand même prendre …" at bounding box center [386, 463] width 450 height 33
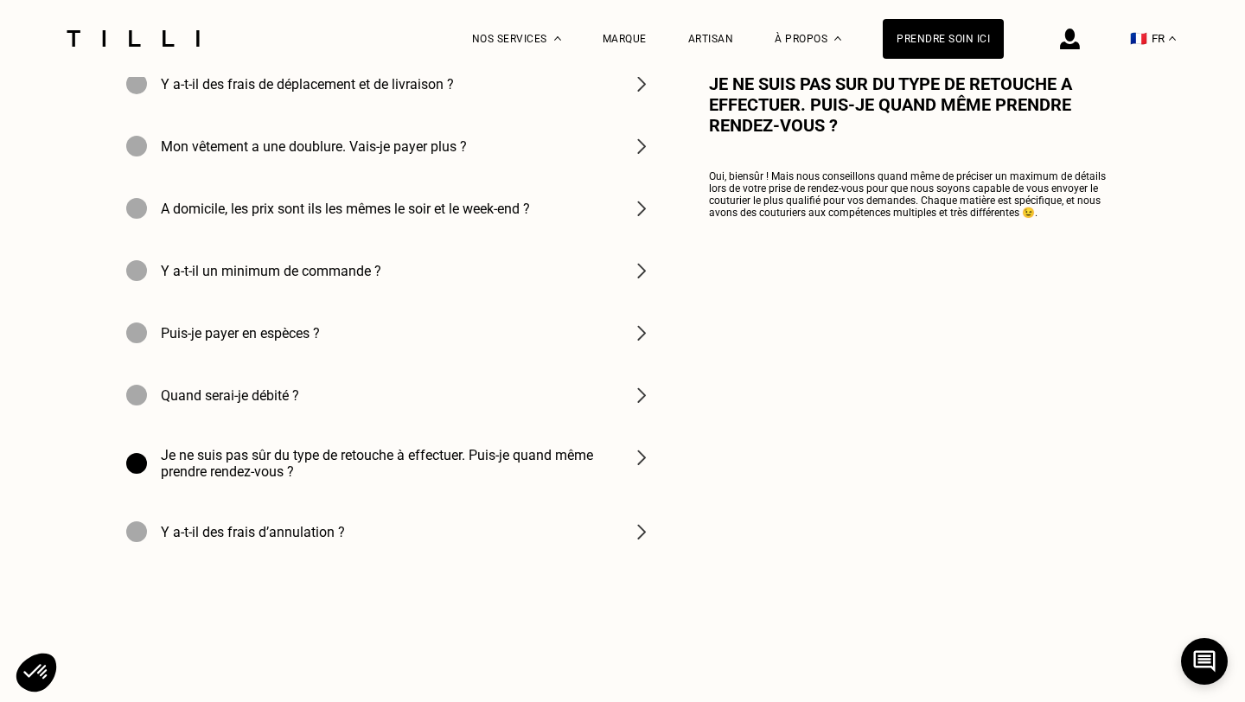
click at [417, 381] on div "Quand serai-je débité ?" at bounding box center [389, 395] width 554 height 62
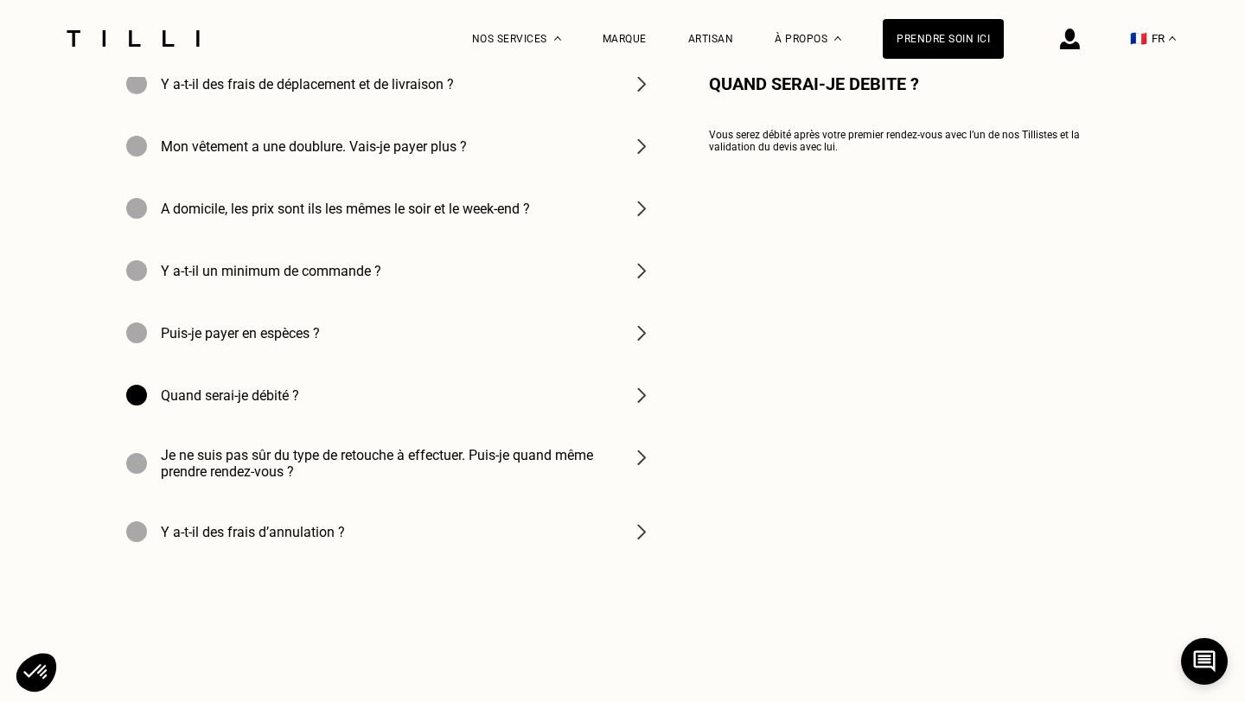
click at [424, 330] on div "Puis-je payer en espèces ?" at bounding box center [389, 333] width 554 height 62
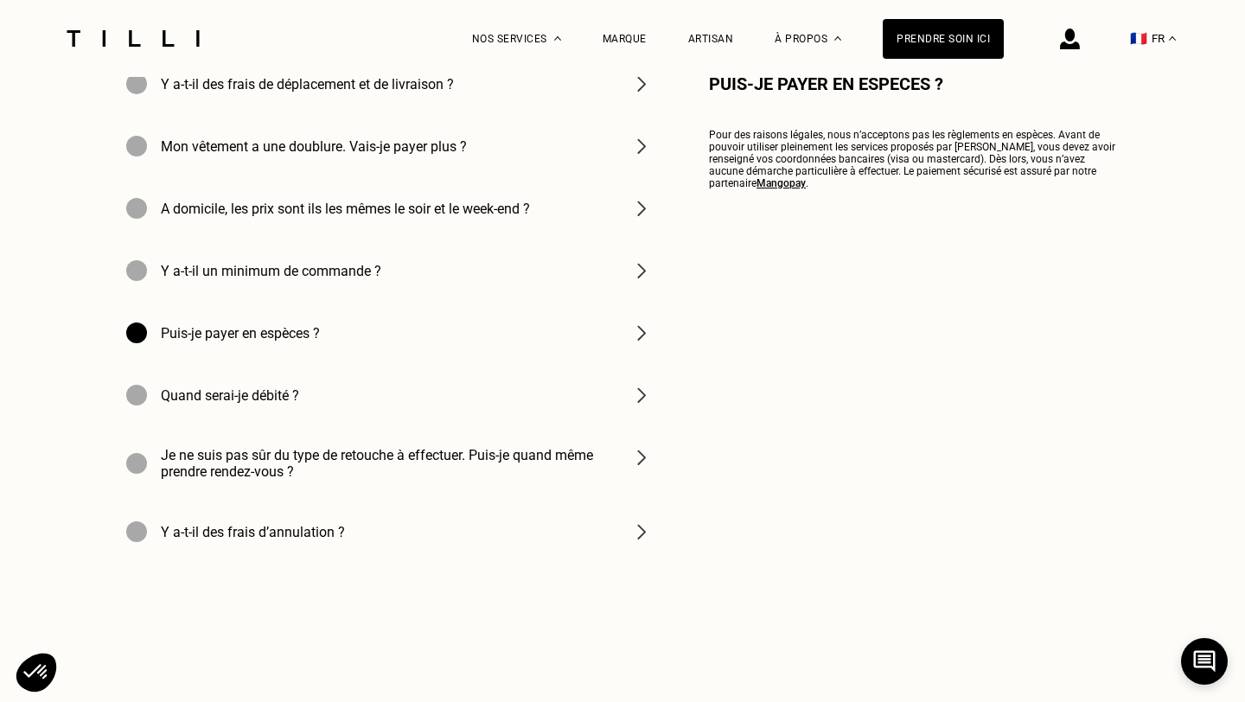
click at [438, 278] on div "Y a-t-il un minimum de commande ?" at bounding box center [389, 271] width 554 height 62
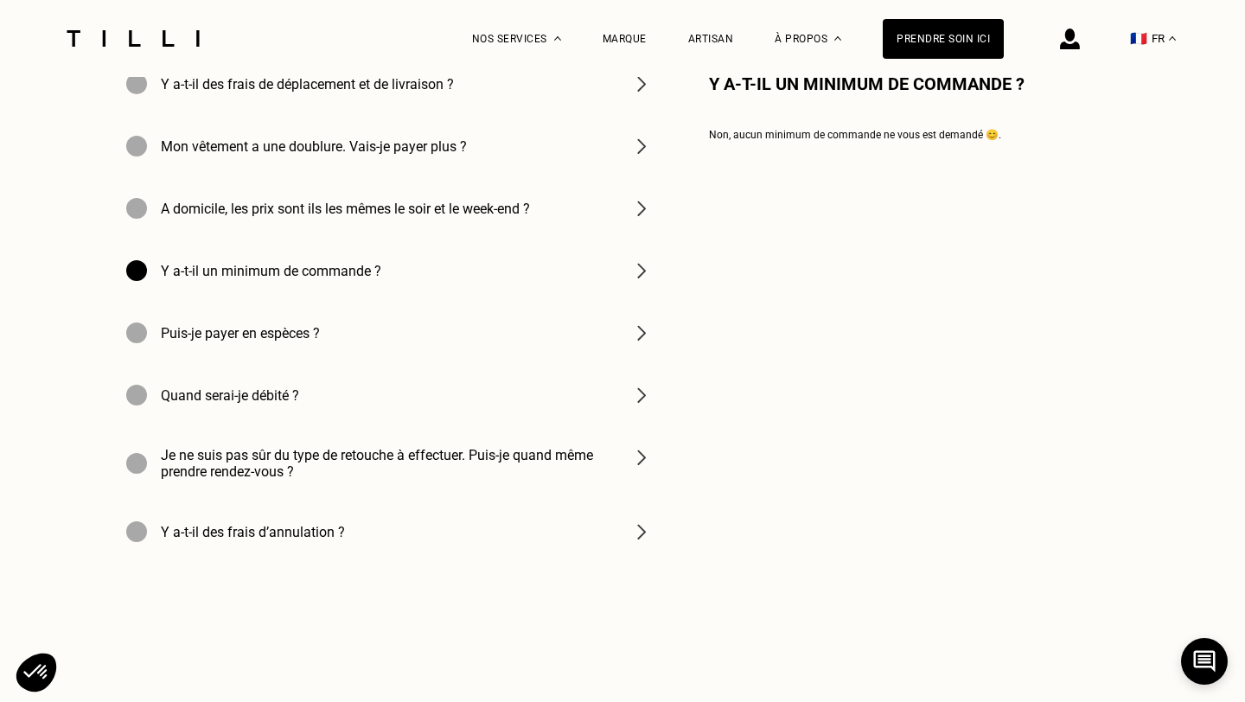
click at [426, 520] on div "Y a-t-il des frais d’annulation ?" at bounding box center [389, 532] width 554 height 62
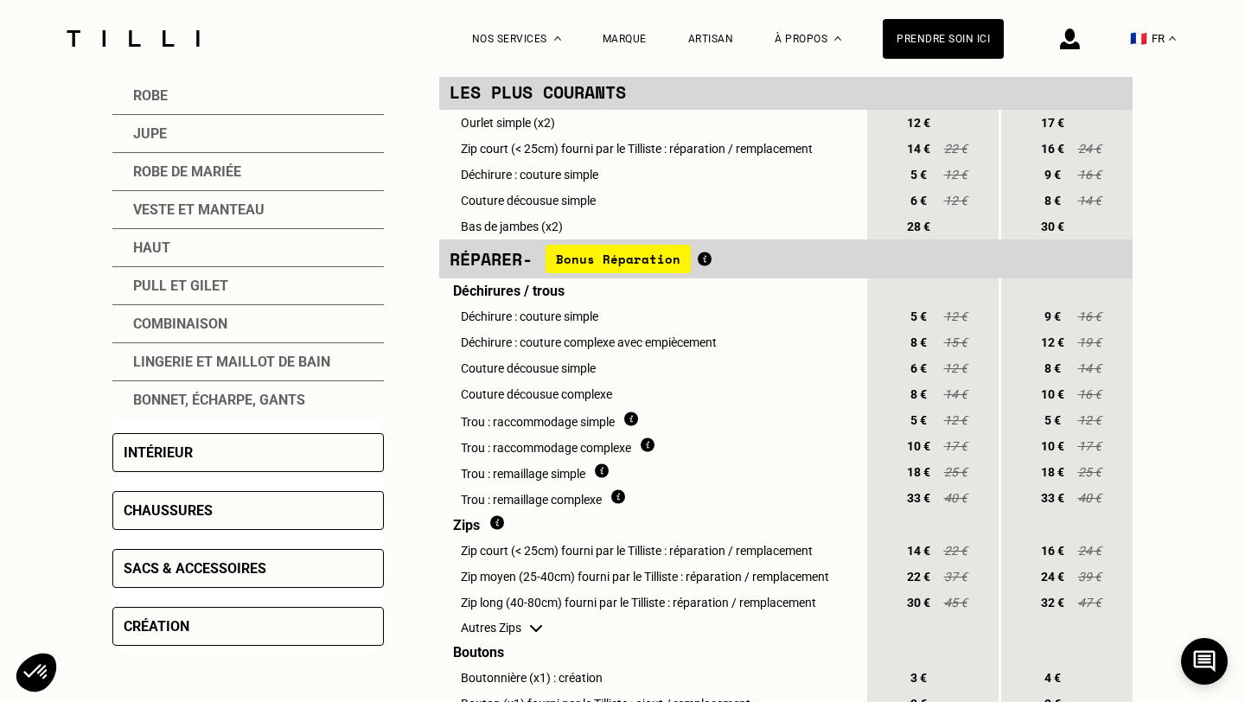
scroll to position [730, 0]
